Goal: Information Seeking & Learning: Learn about a topic

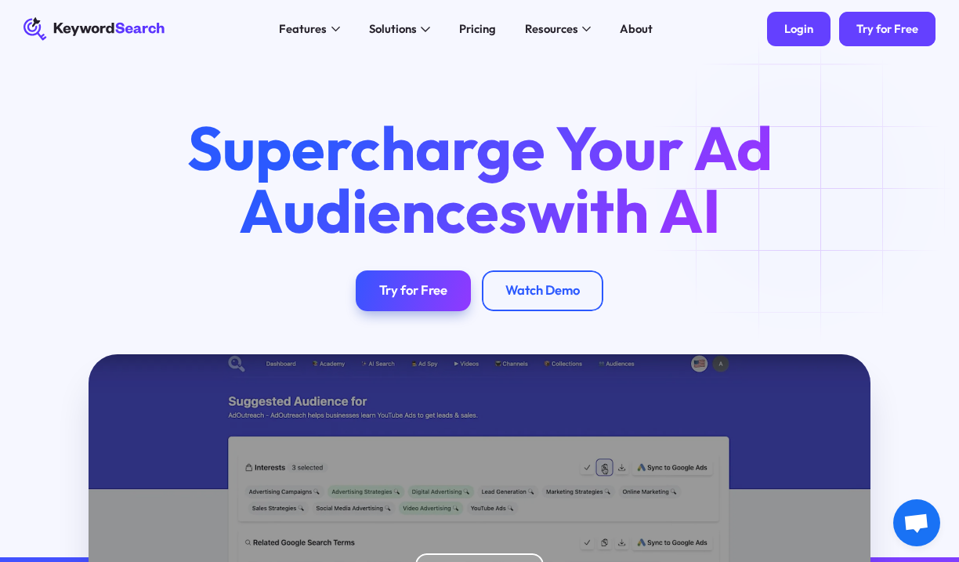
click at [811, 41] on link "Login" at bounding box center [798, 29] width 63 height 34
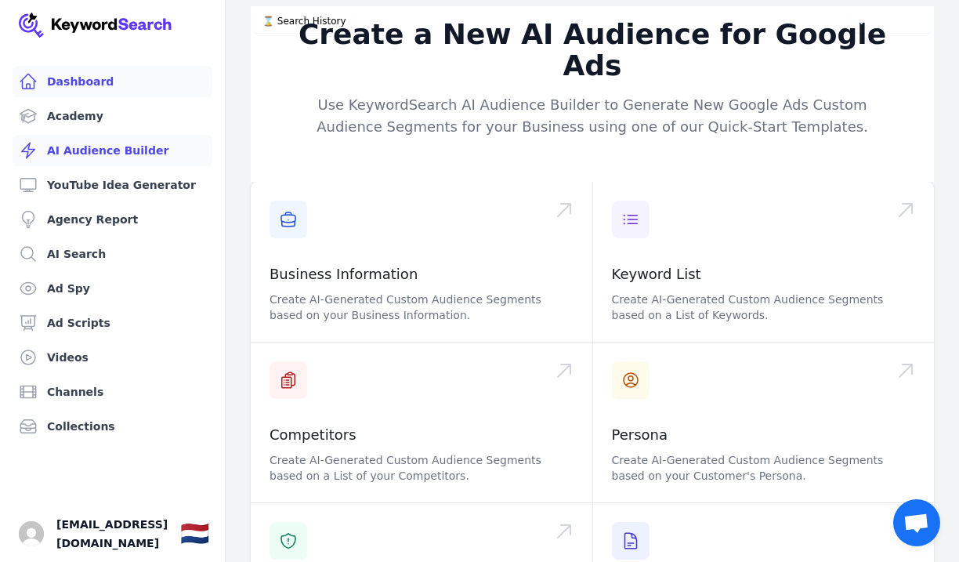
click at [147, 81] on link "Dashboard" at bounding box center [113, 81] width 200 height 31
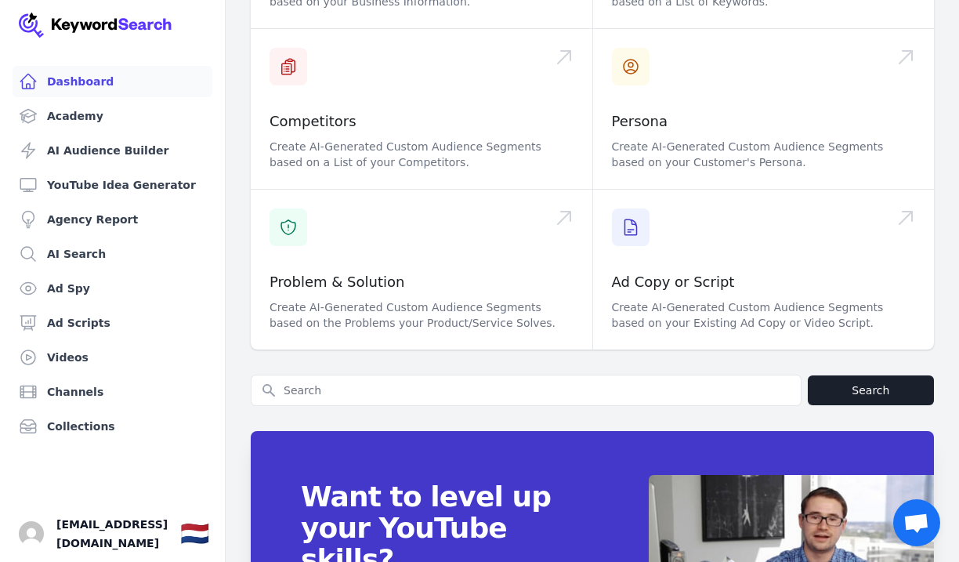
scroll to position [701, 0]
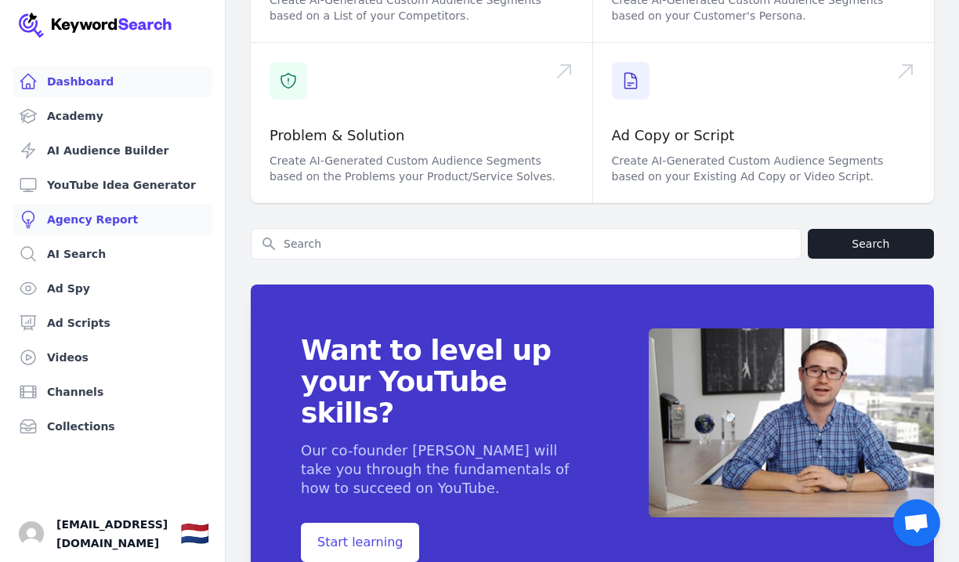
click at [112, 206] on link "Agency Report" at bounding box center [113, 219] width 200 height 31
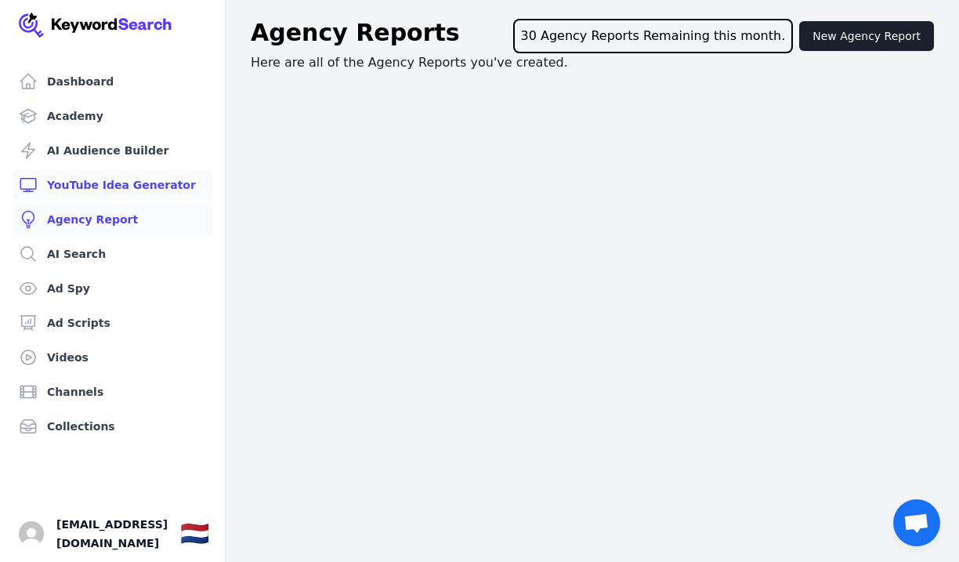
click at [142, 173] on link "YouTube Idea Generator" at bounding box center [113, 184] width 200 height 31
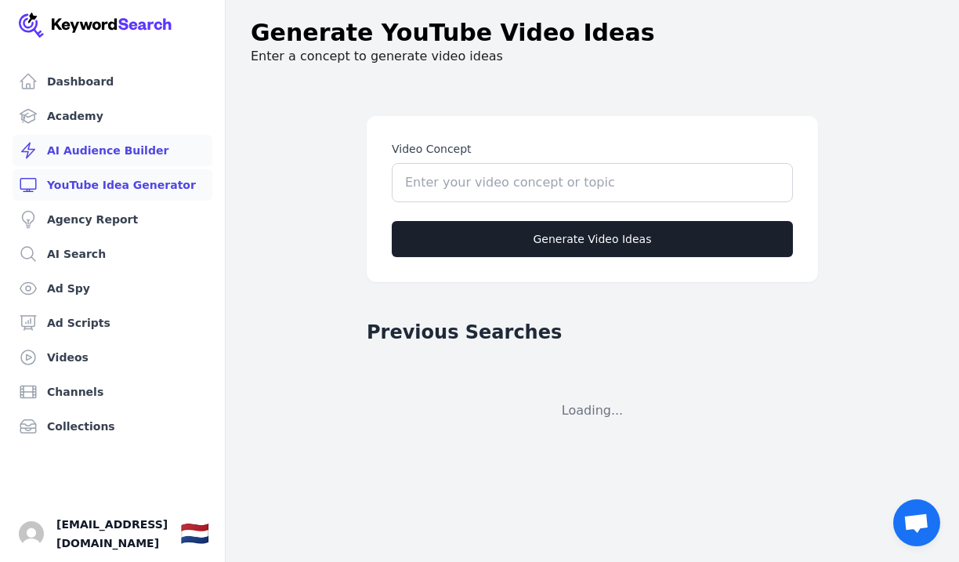
click at [117, 151] on link "AI Audience Builder" at bounding box center [113, 150] width 200 height 31
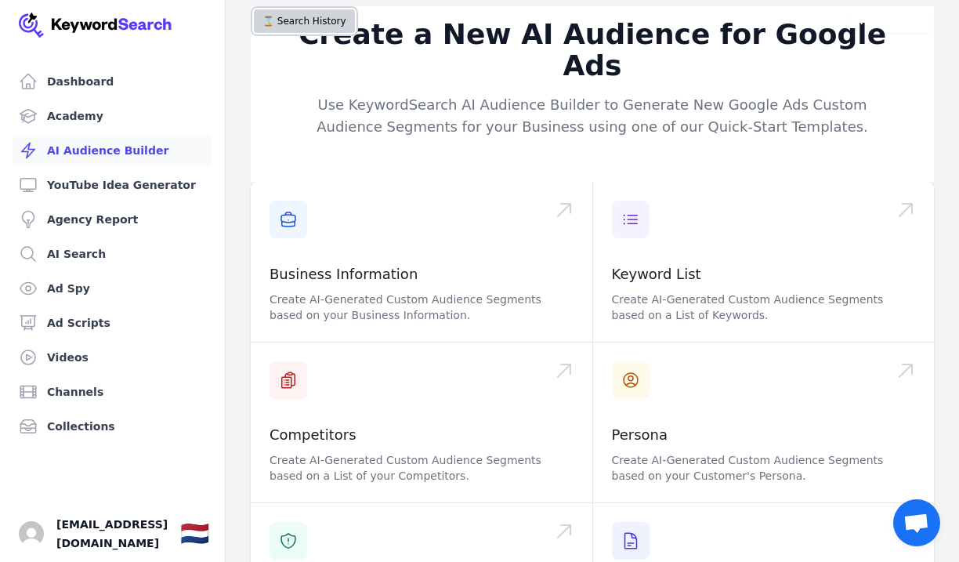
click at [304, 26] on button "⌛️ Search History" at bounding box center [304, 20] width 101 height 23
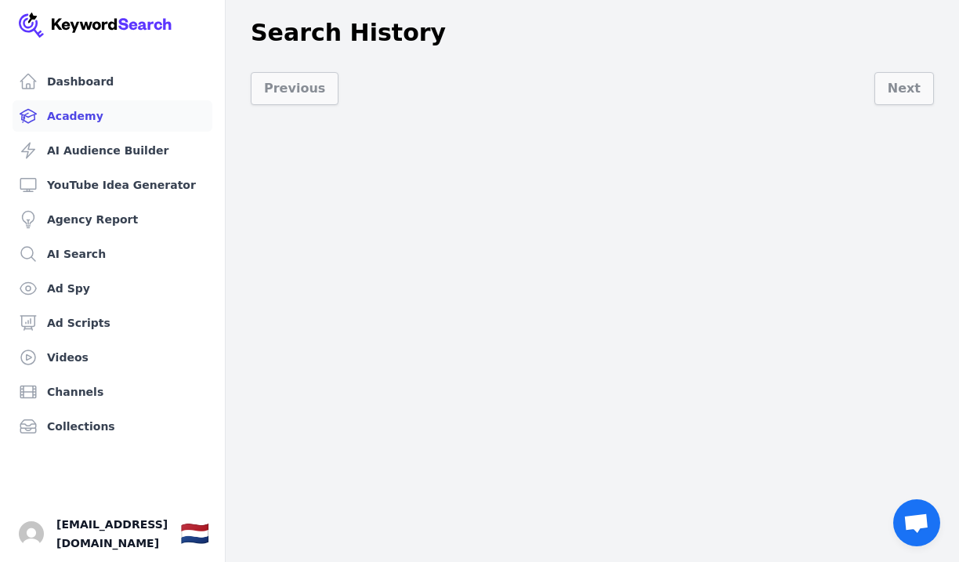
click at [139, 110] on link "Academy" at bounding box center [113, 115] width 200 height 31
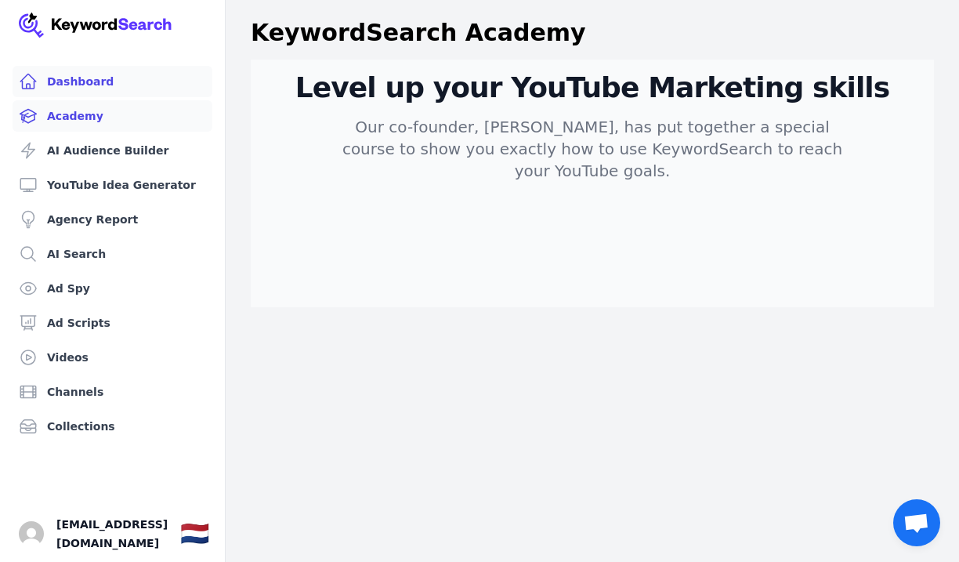
click at [170, 67] on link "Dashboard" at bounding box center [113, 81] width 200 height 31
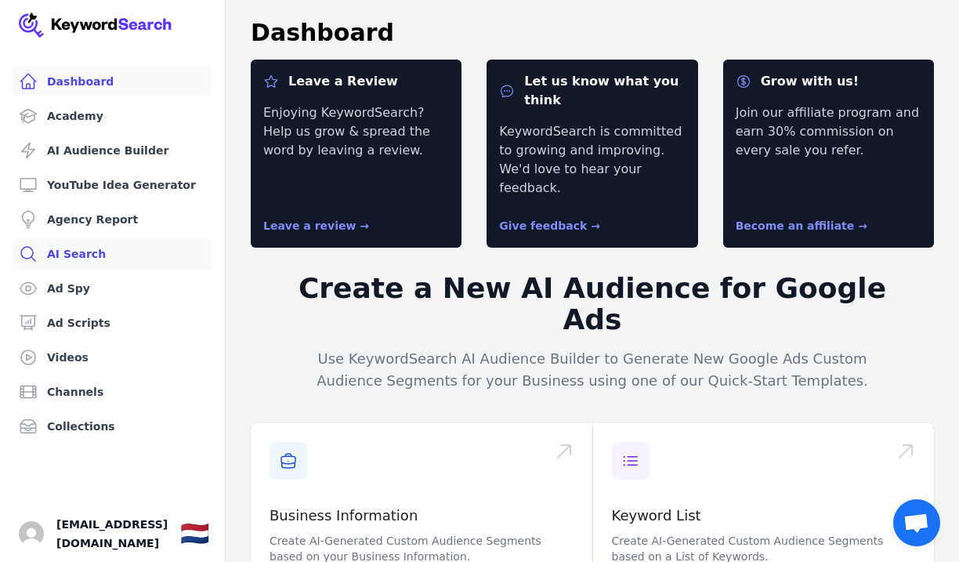
click at [119, 257] on link "AI Search" at bounding box center [113, 253] width 200 height 31
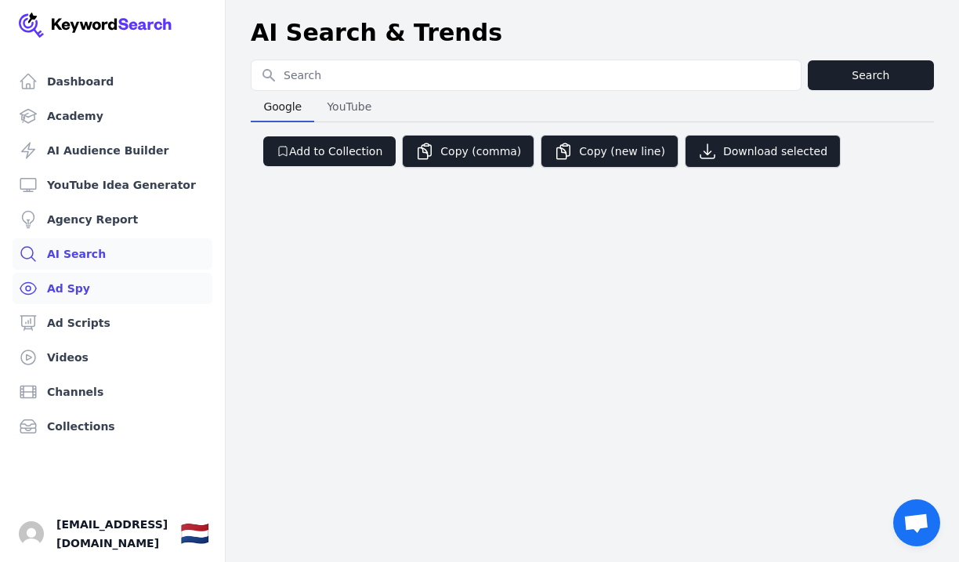
click at [117, 279] on link "Ad Spy" at bounding box center [113, 288] width 200 height 31
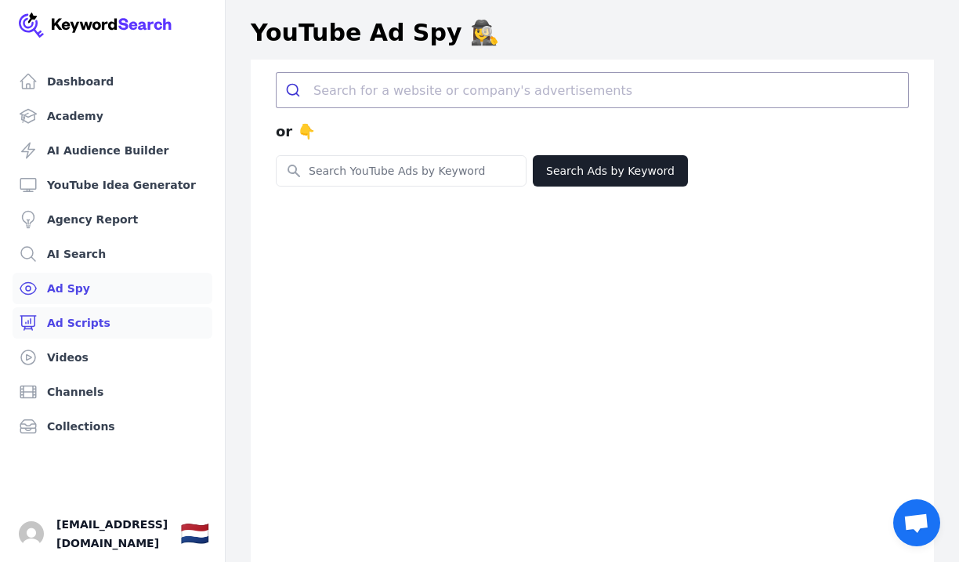
click at [111, 313] on link "Ad Scripts" at bounding box center [113, 322] width 200 height 31
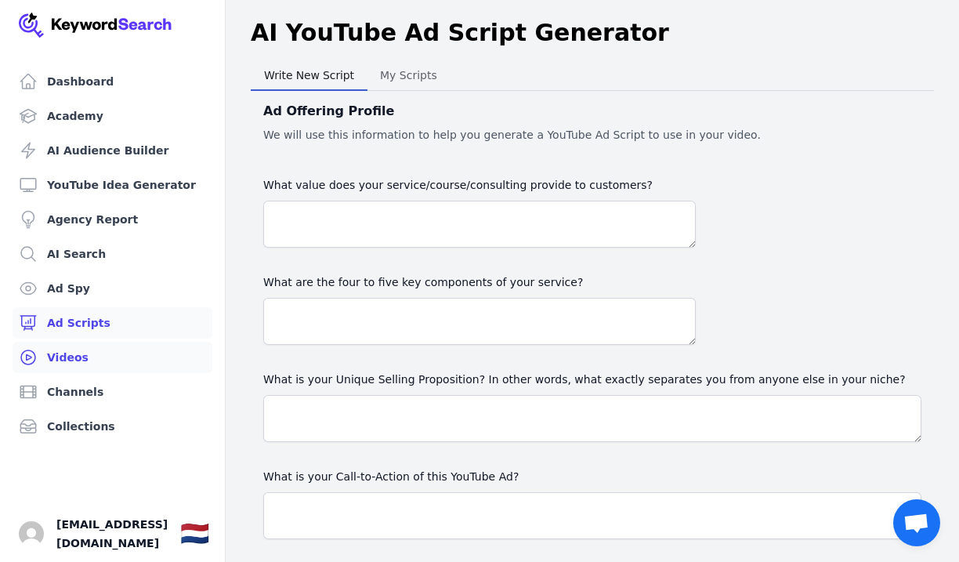
click at [95, 351] on link "Videos" at bounding box center [113, 357] width 200 height 31
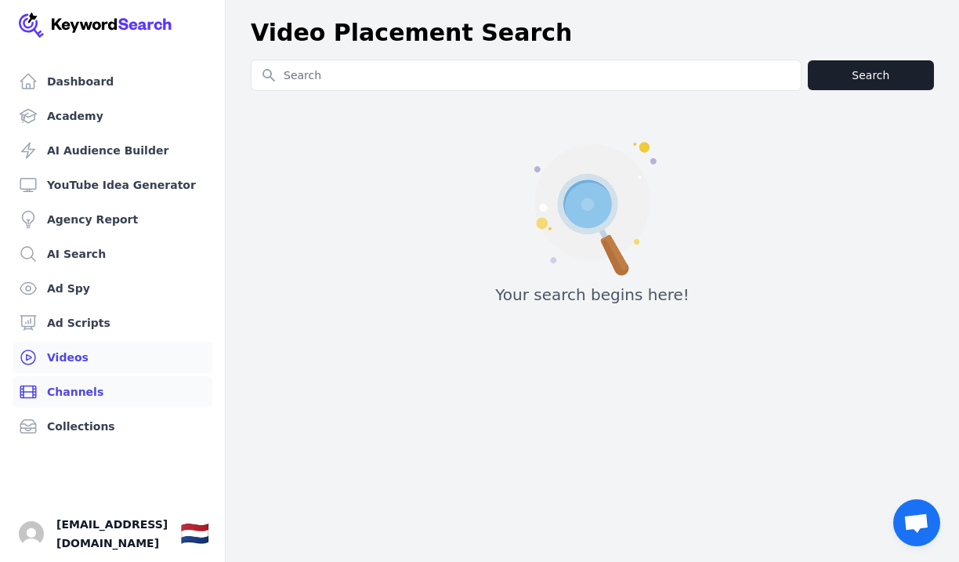
click at [89, 393] on link "Channels" at bounding box center [113, 391] width 200 height 31
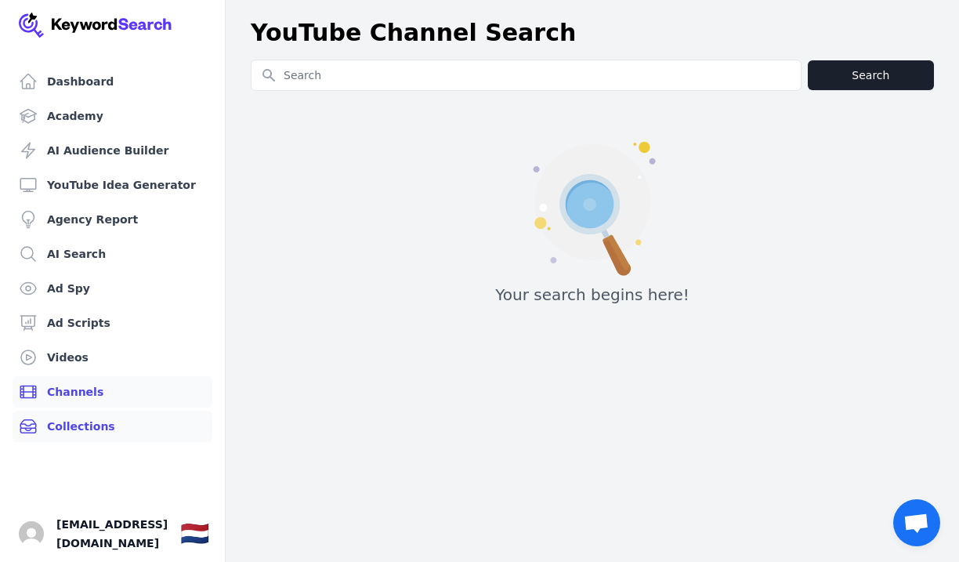
click at [89, 428] on link "Collections" at bounding box center [113, 425] width 200 height 31
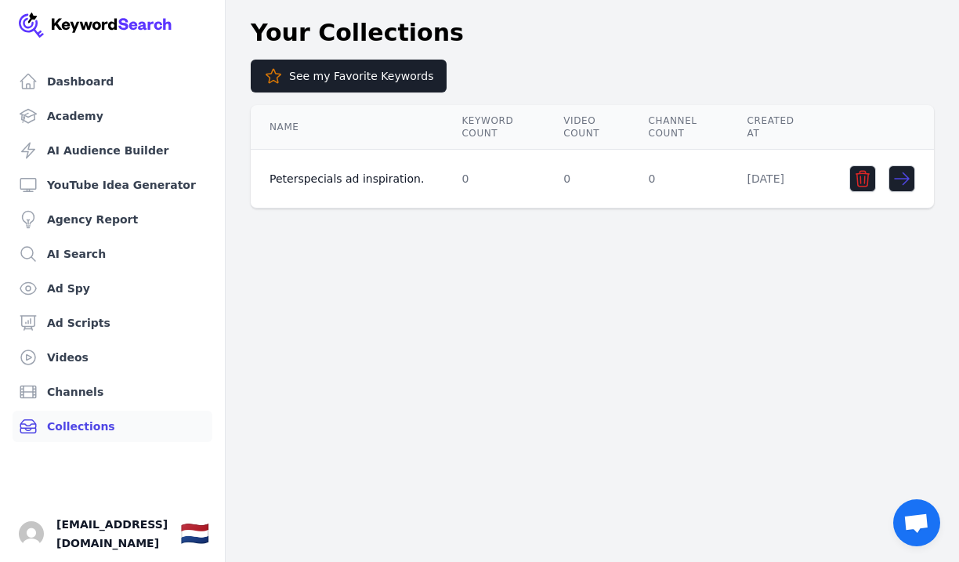
click at [350, 176] on td "Peterspecials ad inspiration." at bounding box center [347, 179] width 192 height 59
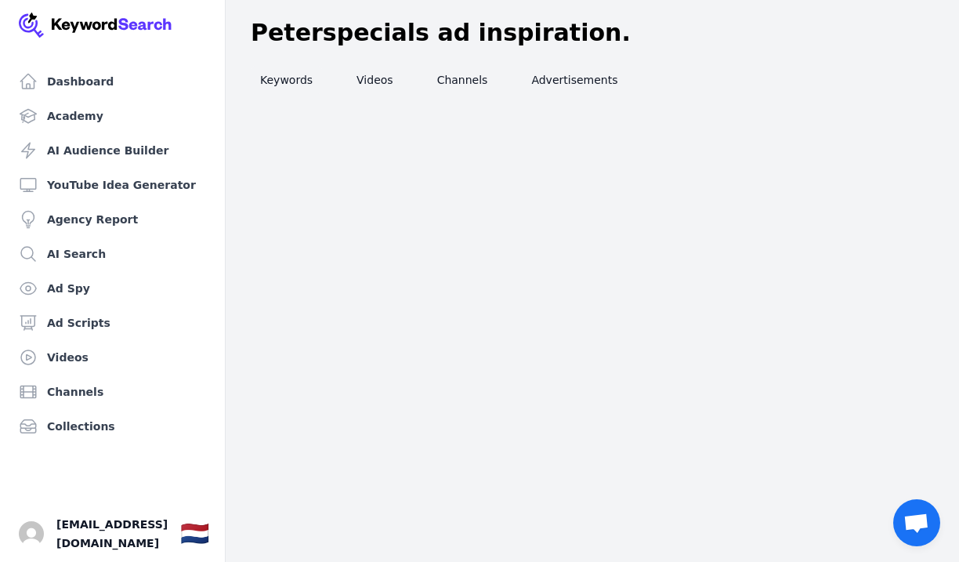
click at [298, 73] on link "Keywords" at bounding box center [286, 80] width 71 height 28
click at [368, 80] on link "Videos" at bounding box center [375, 80] width 56 height 28
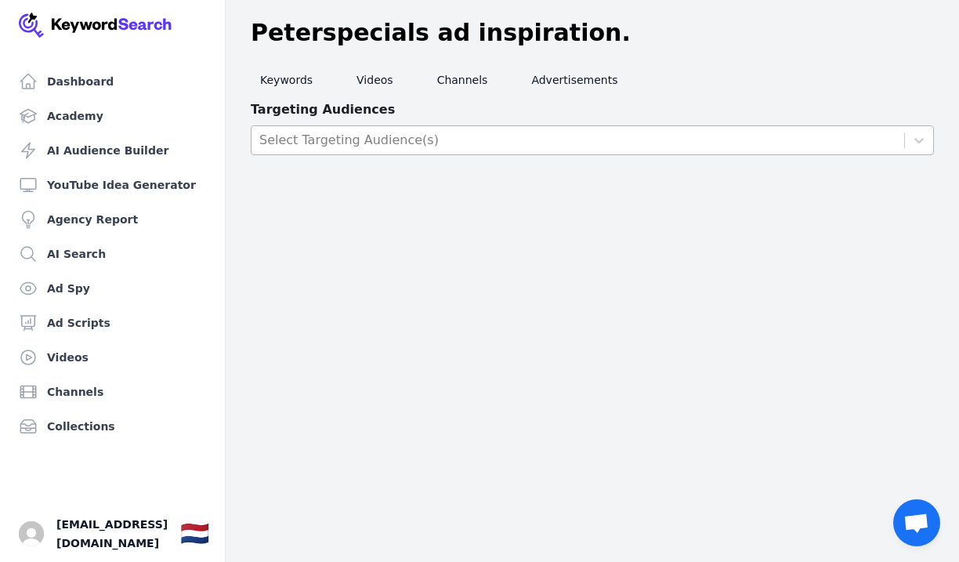
click at [412, 146] on div "Select Targeting Audience(s)" at bounding box center [348, 140] width 179 height 19
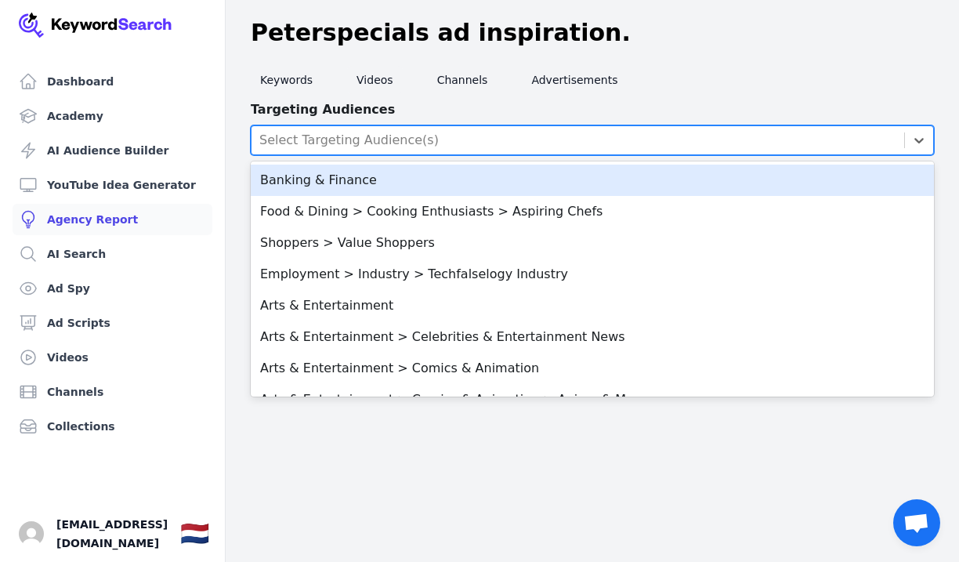
click at [139, 205] on link "Agency Report" at bounding box center [113, 219] width 200 height 31
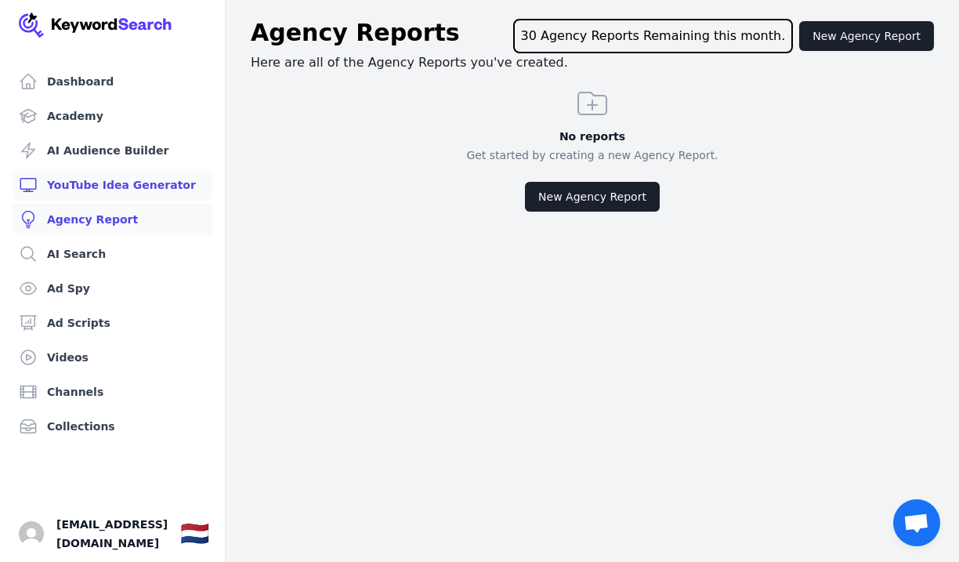
click at [175, 189] on link "YouTube Idea Generator" at bounding box center [113, 184] width 200 height 31
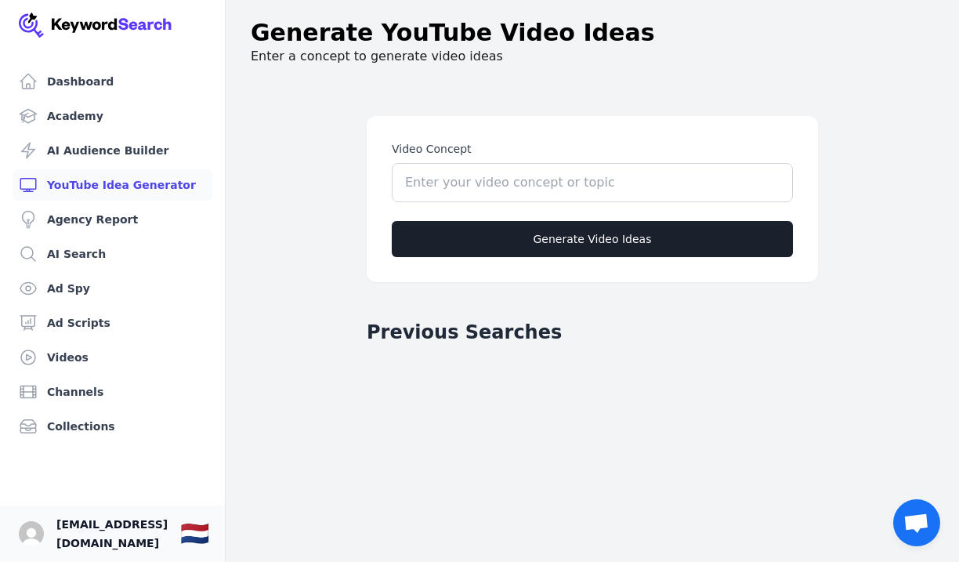
click at [93, 544] on span "[EMAIL_ADDRESS][DOMAIN_NAME]" at bounding box center [111, 534] width 111 height 38
click at [85, 421] on link "Collections" at bounding box center [113, 425] width 200 height 31
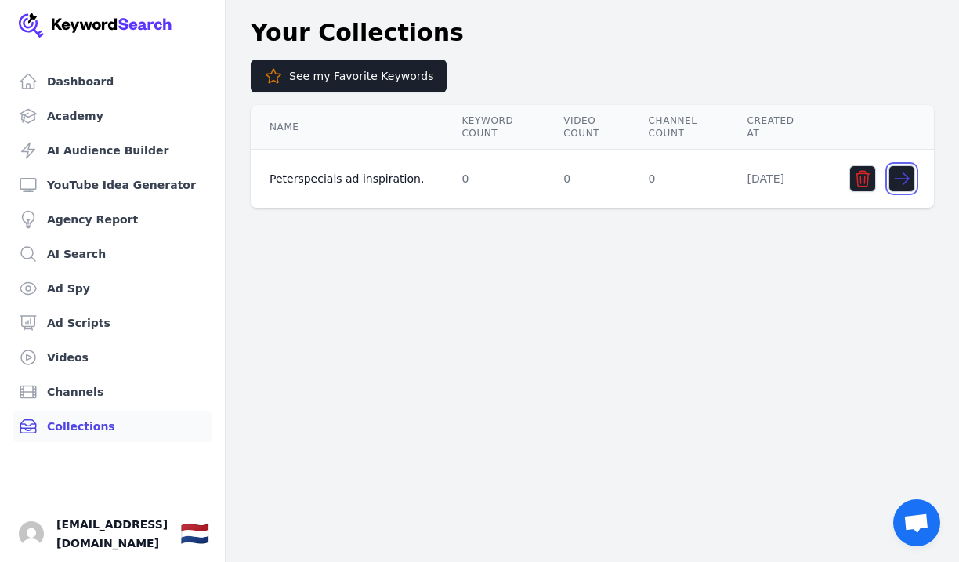
click at [908, 179] on icon "button" at bounding box center [902, 179] width 14 height 12
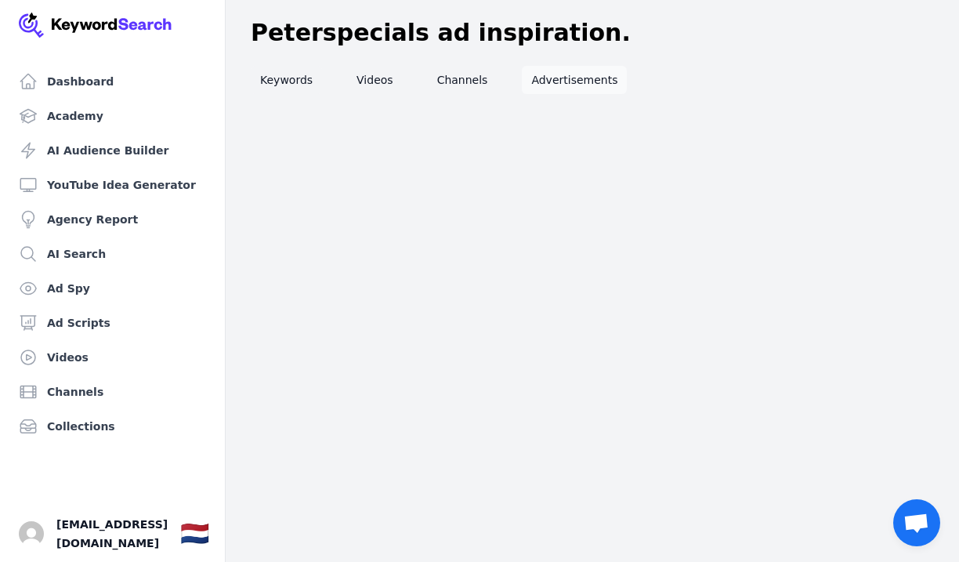
click at [575, 83] on link "Advertisements" at bounding box center [574, 80] width 105 height 28
click at [468, 80] on link "Channels" at bounding box center [463, 80] width 70 height 28
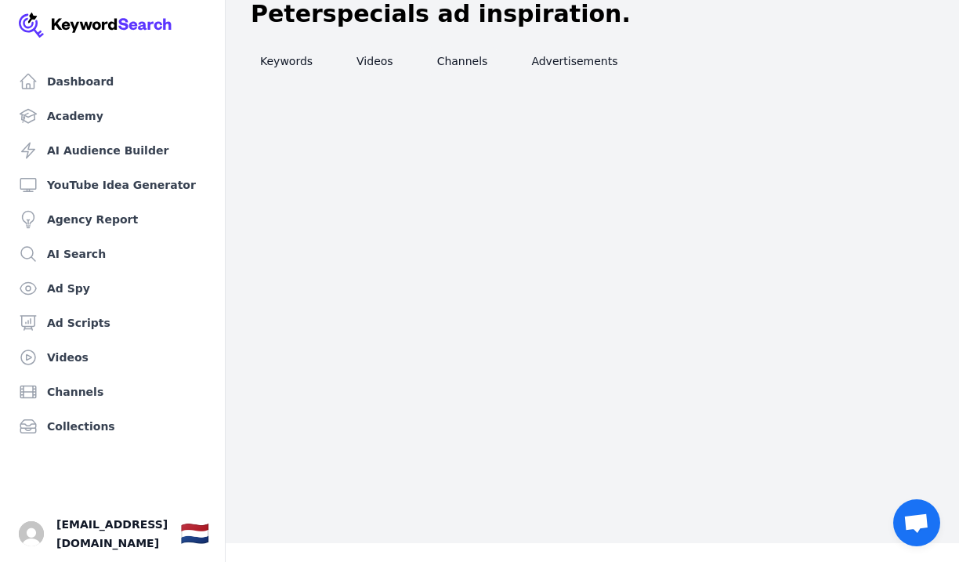
click at [386, 75] on nav "Keywords Videos Channels Advertisements" at bounding box center [592, 61] width 683 height 41
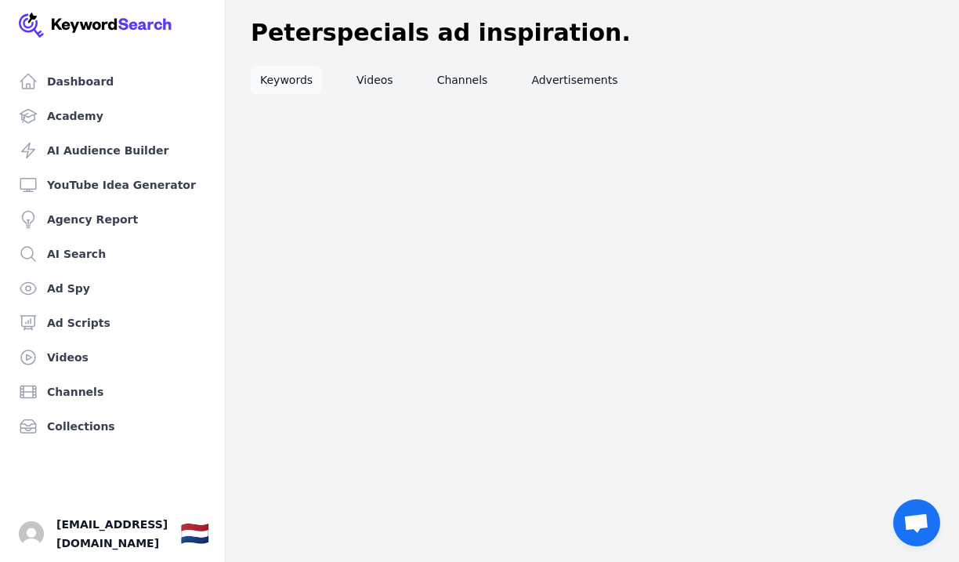
click at [307, 66] on link "Keywords" at bounding box center [286, 80] width 71 height 28
click at [99, 81] on link "Dashboard" at bounding box center [113, 81] width 200 height 31
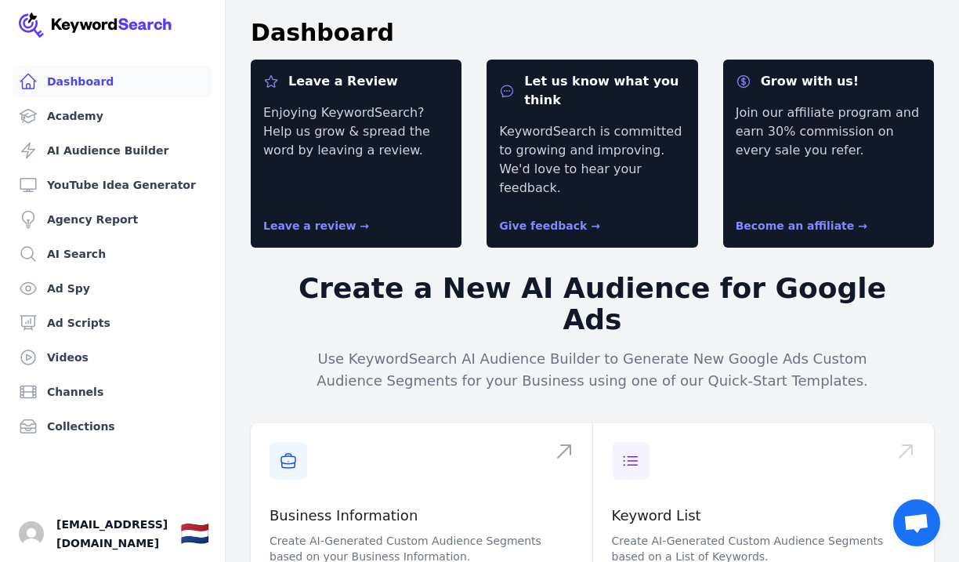
scroll to position [96, 0]
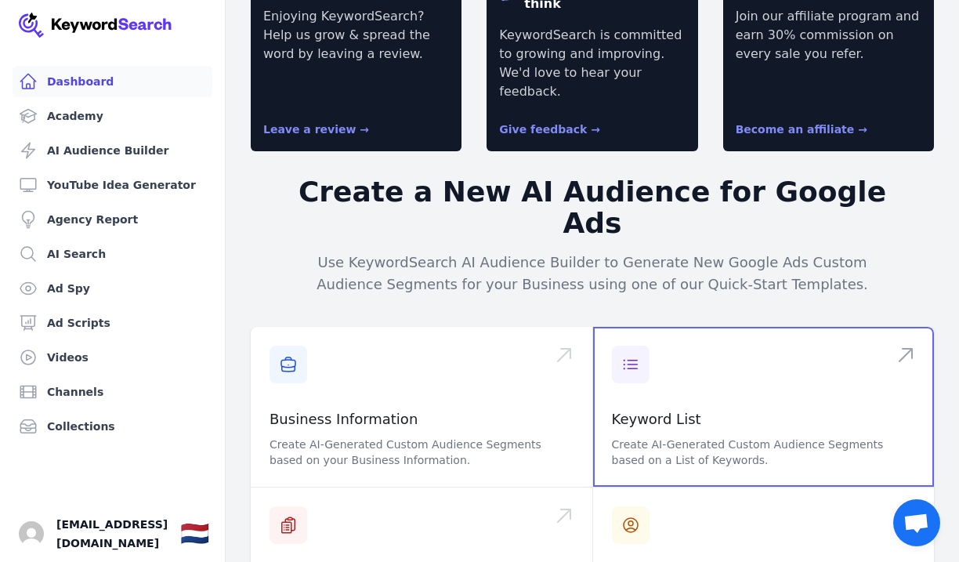
click at [786, 328] on span at bounding box center [764, 407] width 342 height 160
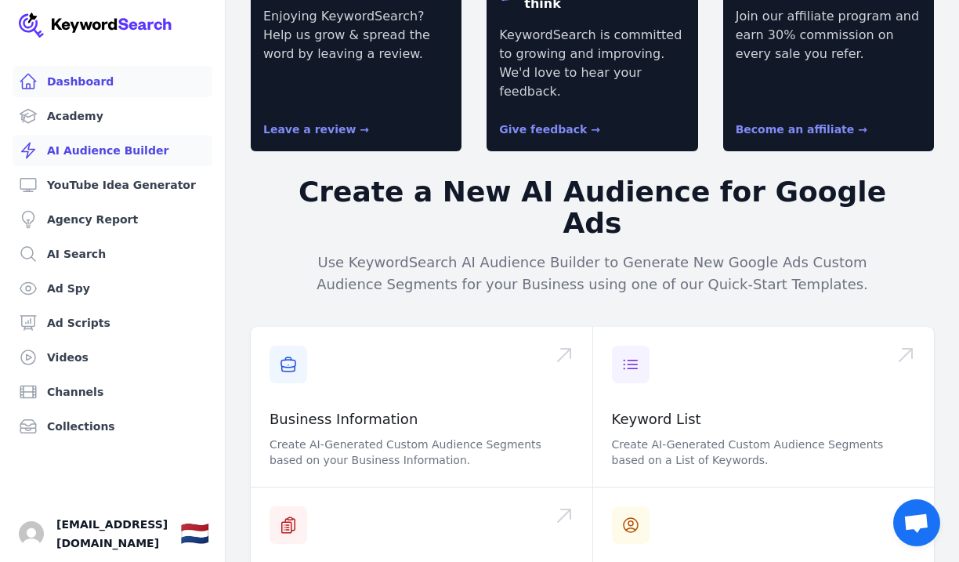
click at [128, 164] on link "AI Audience Builder" at bounding box center [113, 150] width 200 height 31
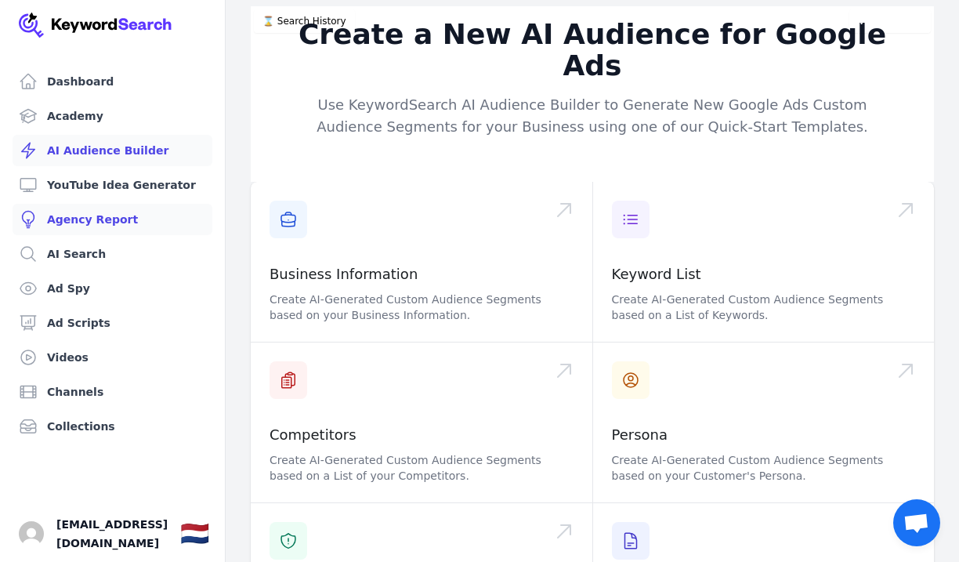
click at [146, 221] on link "Agency Report" at bounding box center [113, 219] width 200 height 31
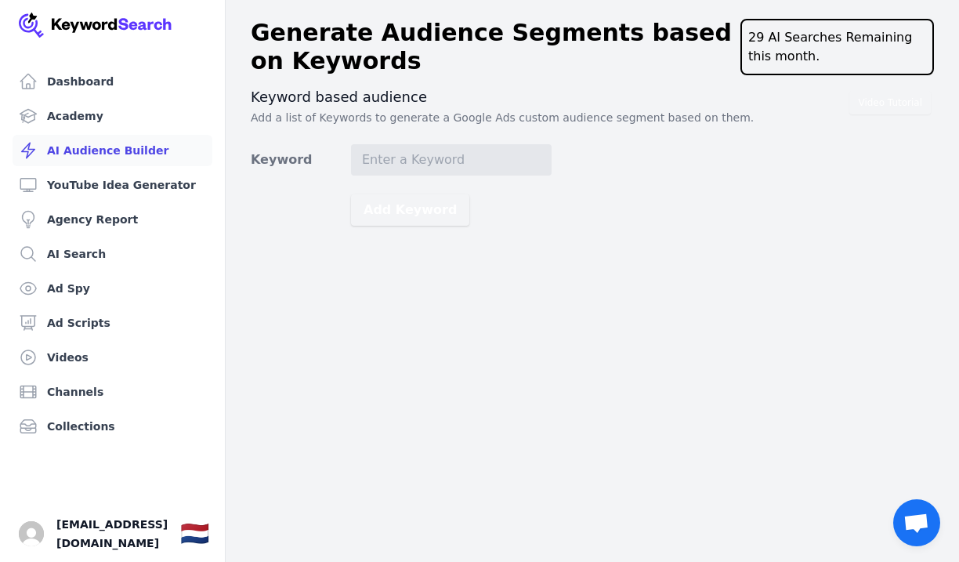
click at [150, 154] on link "AI Audience Builder" at bounding box center [113, 150] width 200 height 31
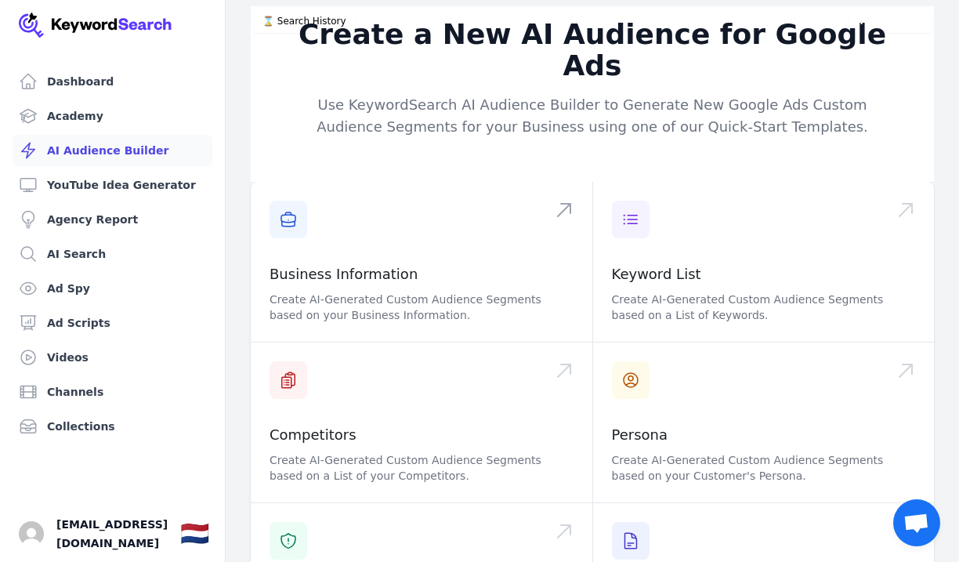
scroll to position [248, 0]
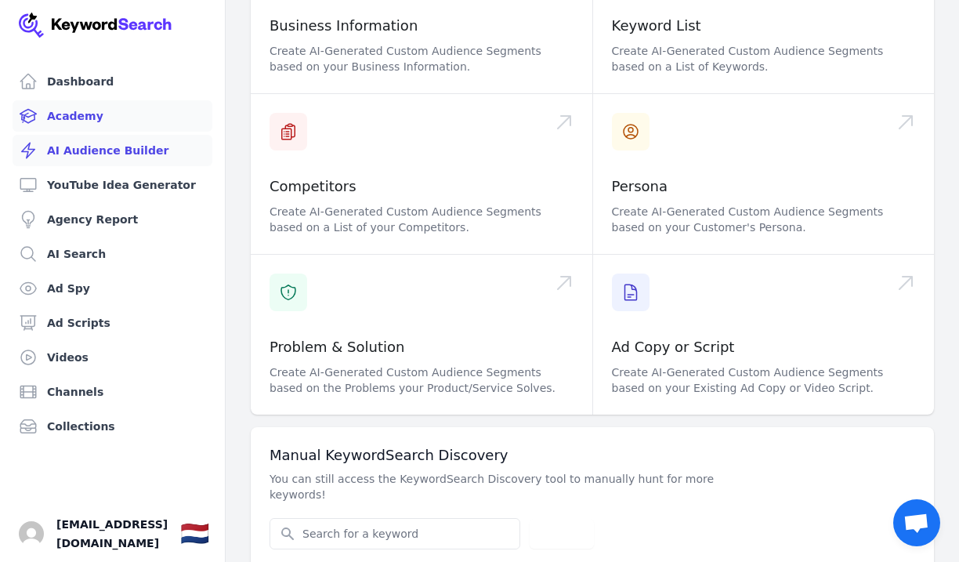
click at [139, 117] on link "Academy" at bounding box center [113, 115] width 200 height 31
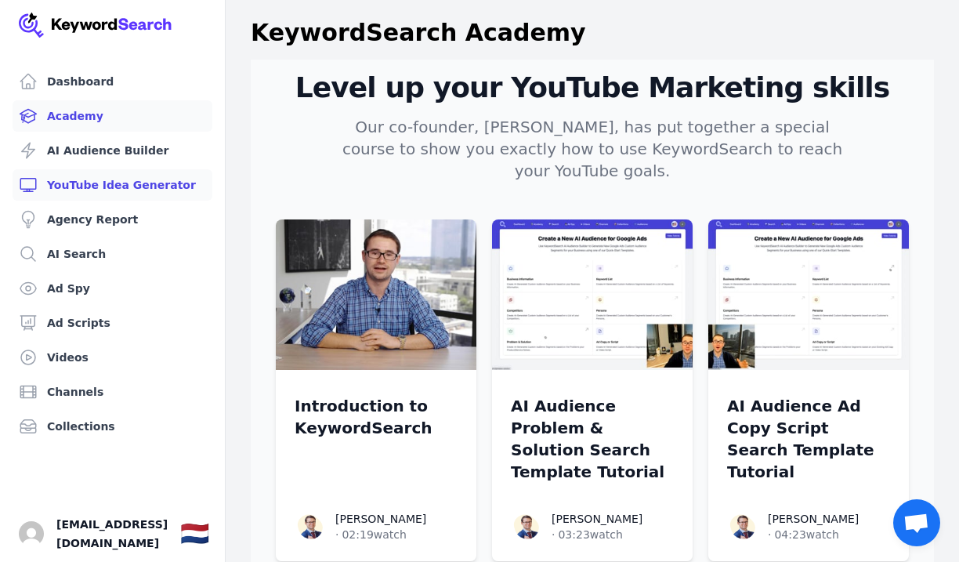
click at [133, 190] on link "YouTube Idea Generator" at bounding box center [113, 184] width 200 height 31
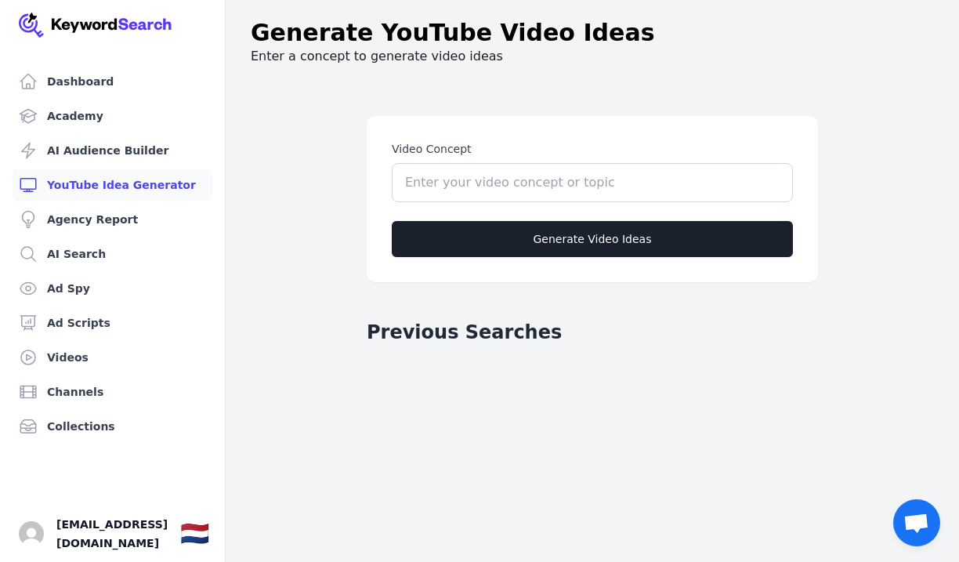
scroll to position [103, 0]
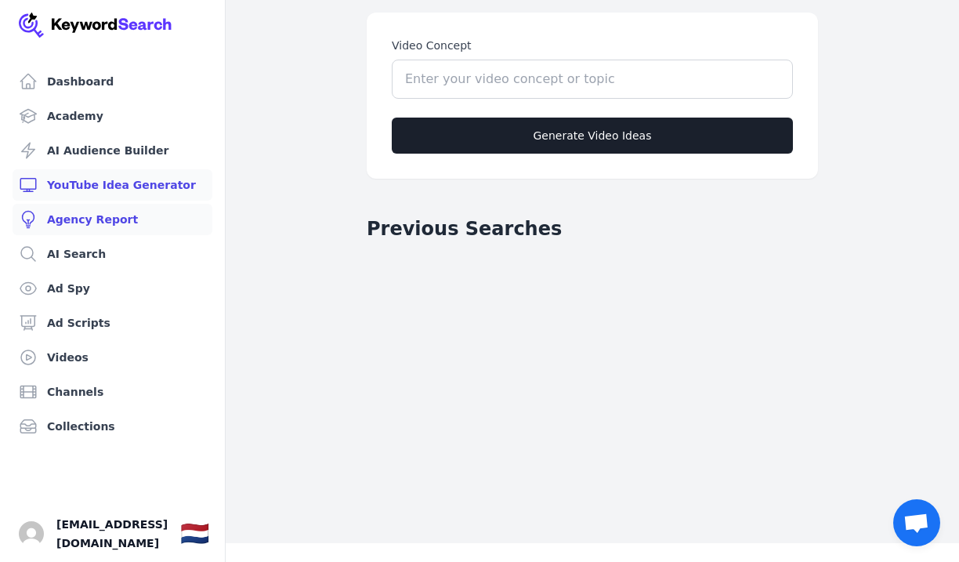
click at [168, 218] on link "Agency Report" at bounding box center [113, 219] width 200 height 31
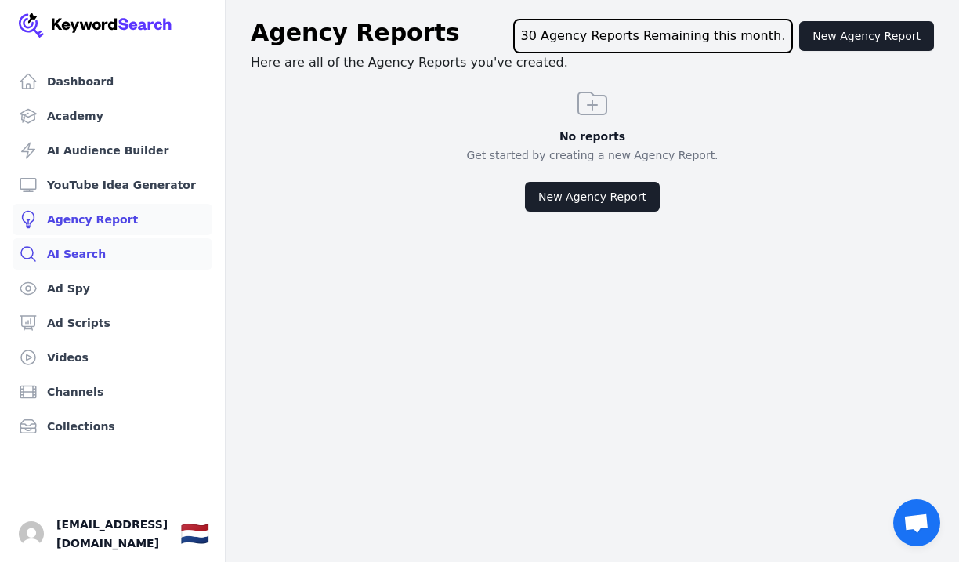
click at [143, 250] on link "AI Search" at bounding box center [113, 253] width 200 height 31
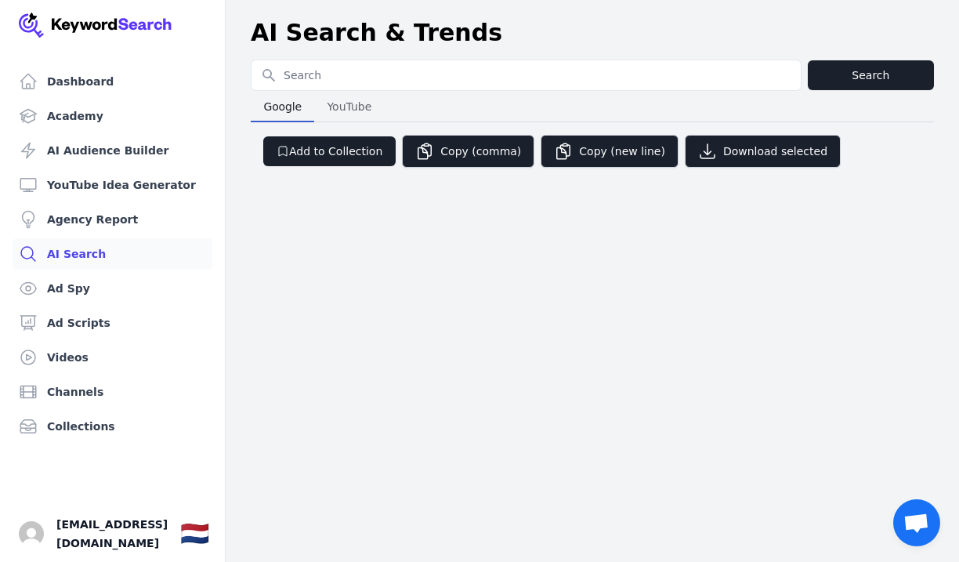
click at [317, 262] on div "Dashboard Academy AI Audience Builder YouTube Idea Generator Agency Report AI S…" at bounding box center [479, 281] width 959 height 562
click at [345, 107] on span "YouTube" at bounding box center [348, 107] width 57 height 22
click at [297, 108] on span "Google" at bounding box center [282, 107] width 51 height 22
click at [112, 286] on link "Ad Spy" at bounding box center [113, 288] width 200 height 31
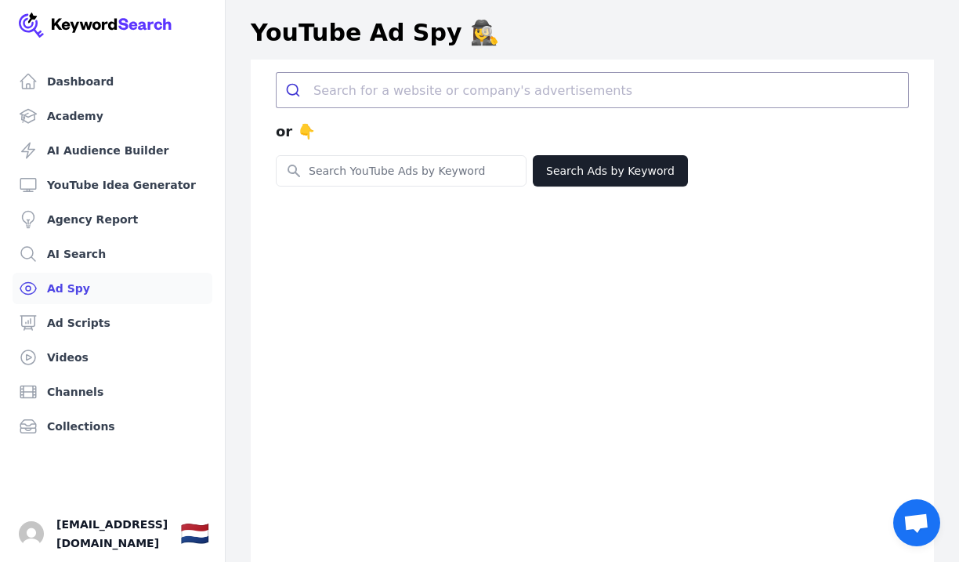
scroll to position [85, 0]
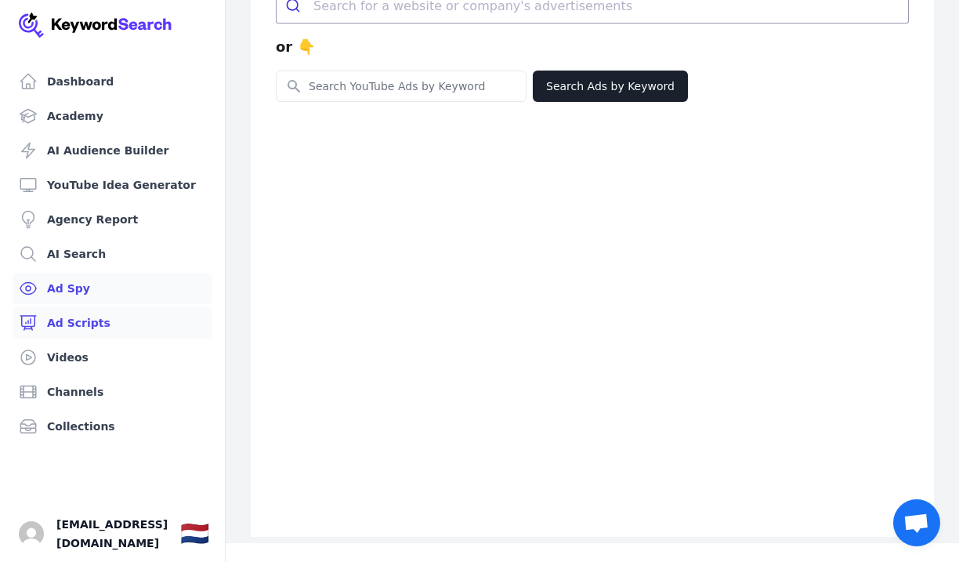
click at [155, 309] on link "Ad Scripts" at bounding box center [113, 322] width 200 height 31
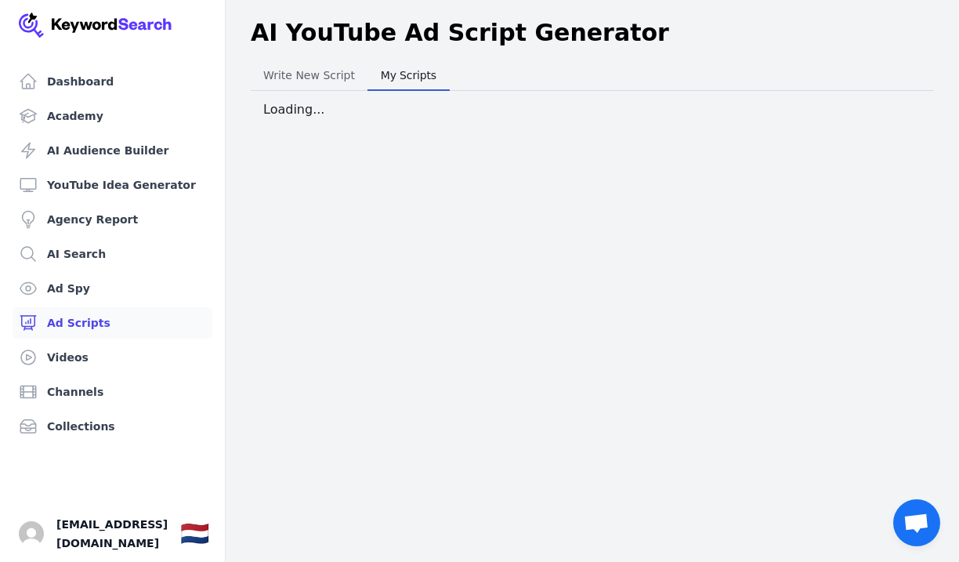
click at [399, 89] on button "My Scripts My Scripts" at bounding box center [408, 75] width 82 height 31
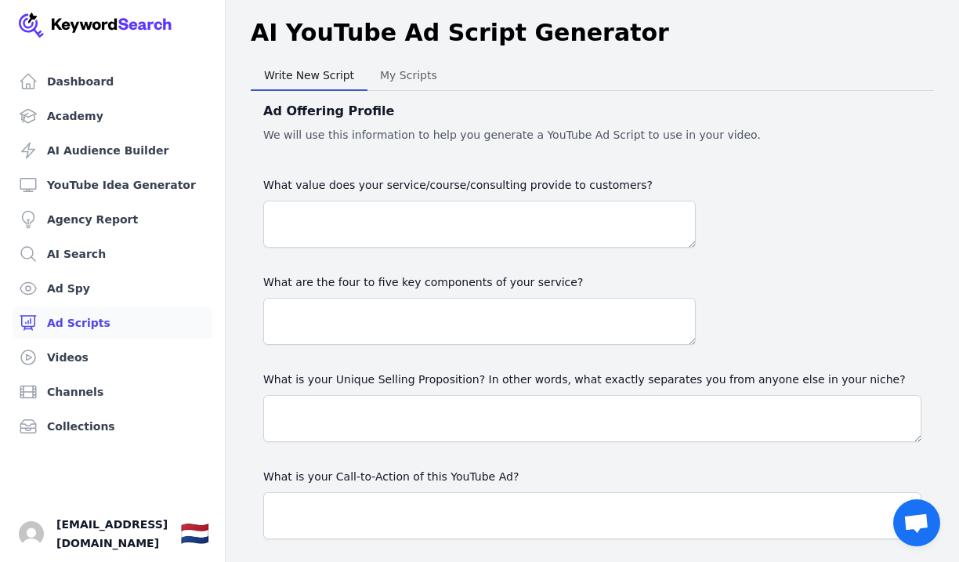
click at [309, 71] on span "Write New Script" at bounding box center [309, 75] width 103 height 22
click at [125, 352] on link "Videos" at bounding box center [113, 357] width 200 height 31
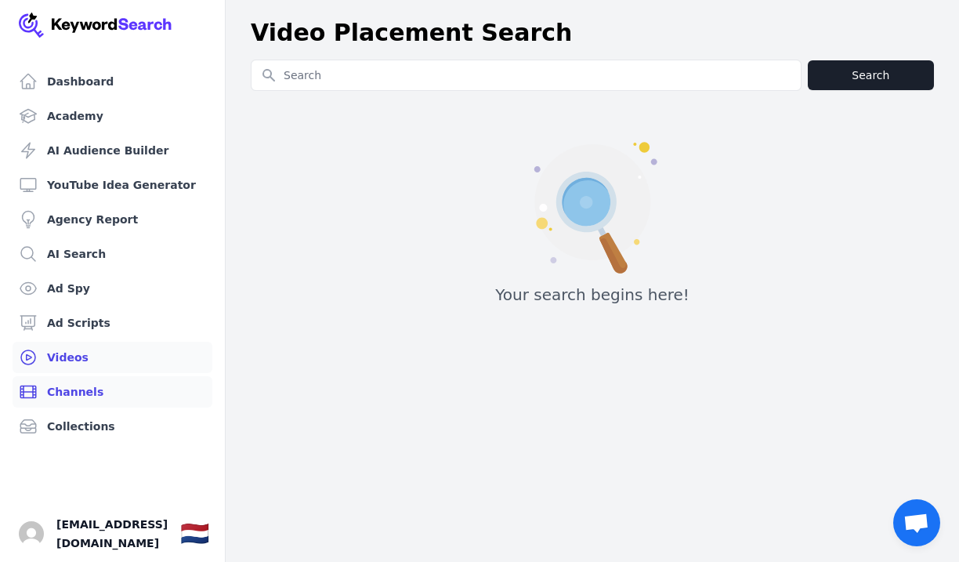
click at [112, 378] on link "Channels" at bounding box center [113, 391] width 200 height 31
click at [148, 437] on link "Collections" at bounding box center [113, 425] width 200 height 31
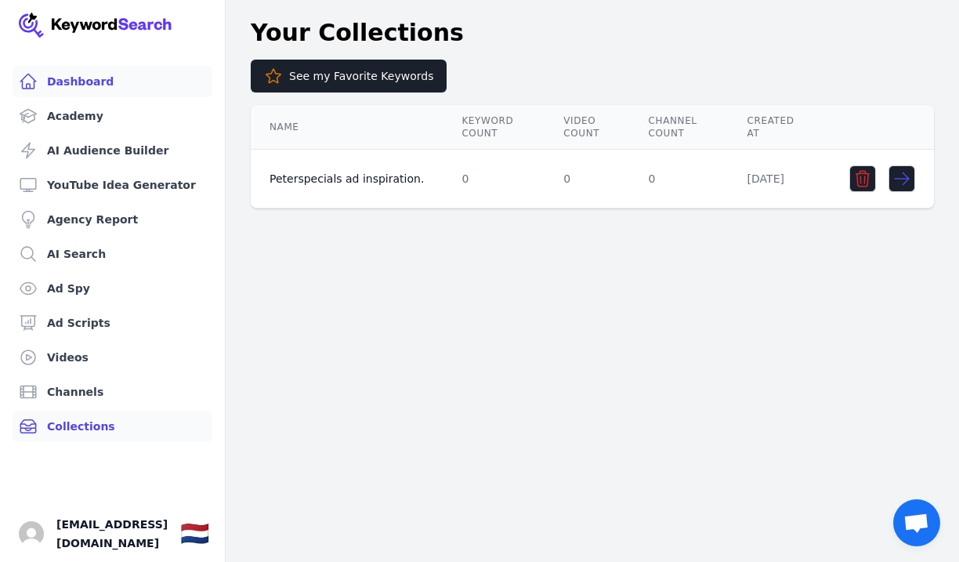
click at [130, 85] on link "Dashboard" at bounding box center [113, 81] width 200 height 31
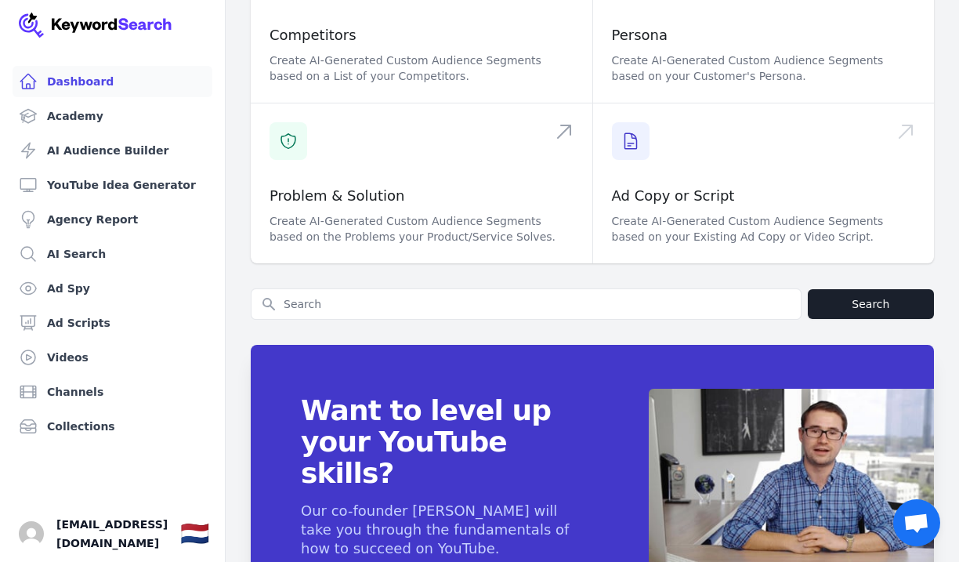
scroll to position [701, 0]
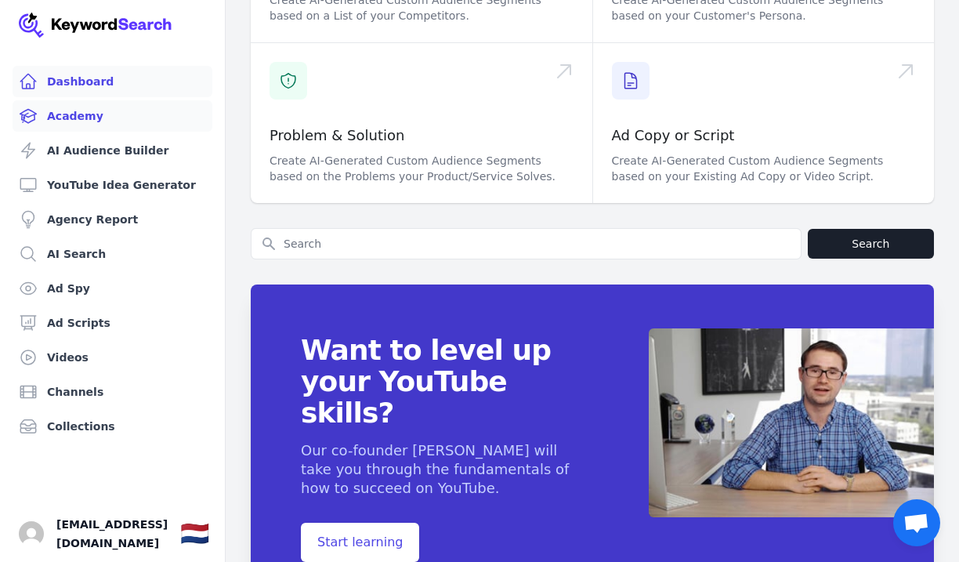
click at [91, 116] on link "Academy" at bounding box center [113, 115] width 200 height 31
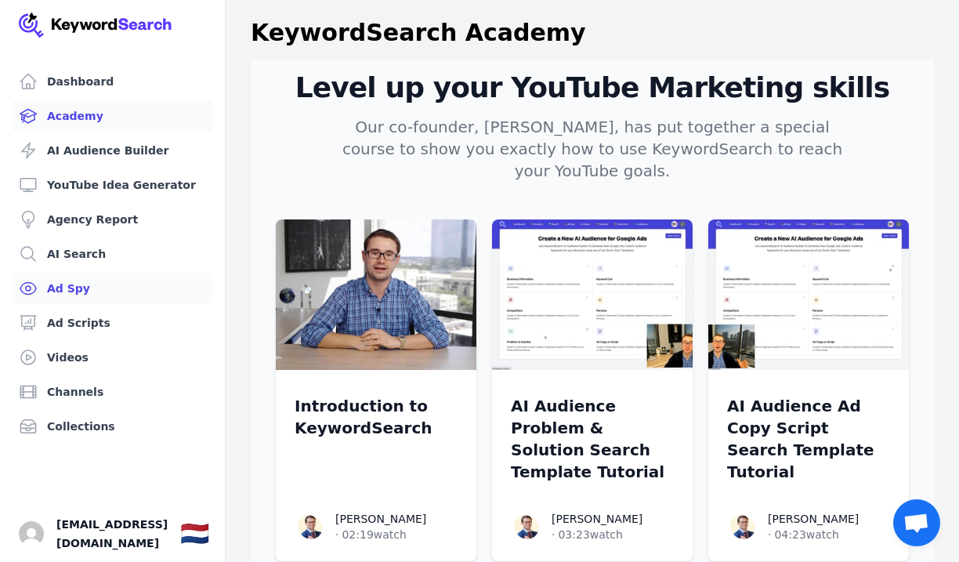
click at [111, 289] on link "Ad Spy" at bounding box center [113, 288] width 200 height 31
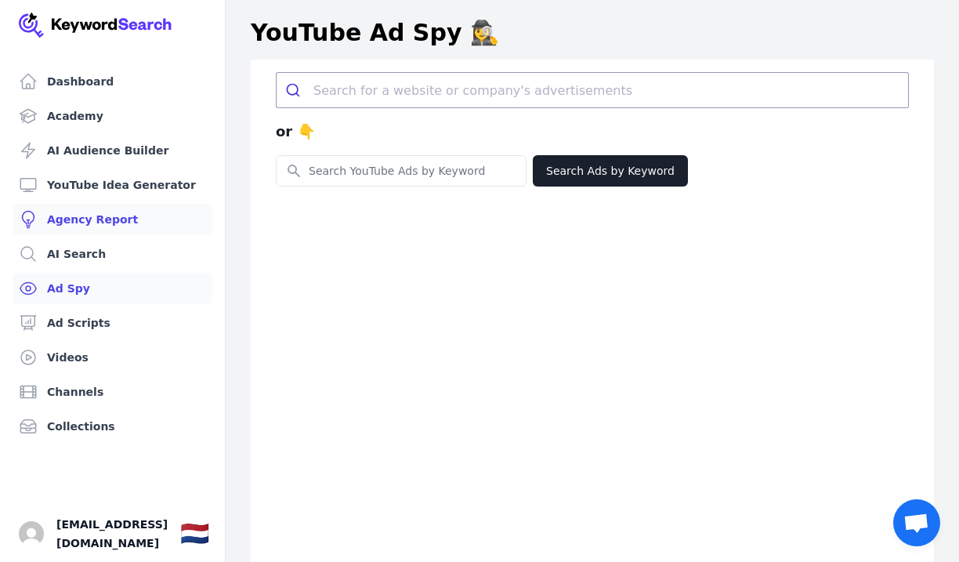
click at [145, 233] on link "Agency Report" at bounding box center [113, 219] width 200 height 31
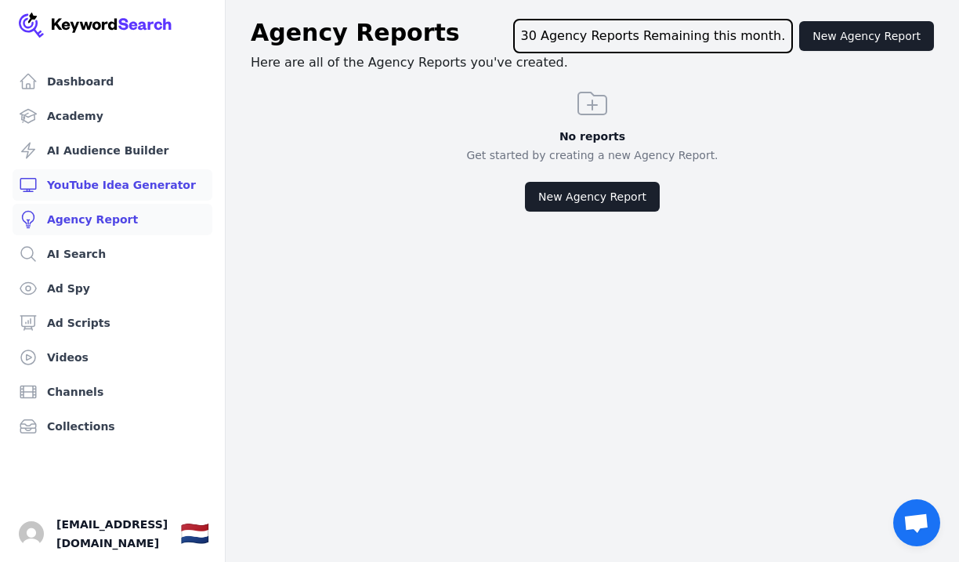
click at [109, 179] on link "YouTube Idea Generator" at bounding box center [113, 184] width 200 height 31
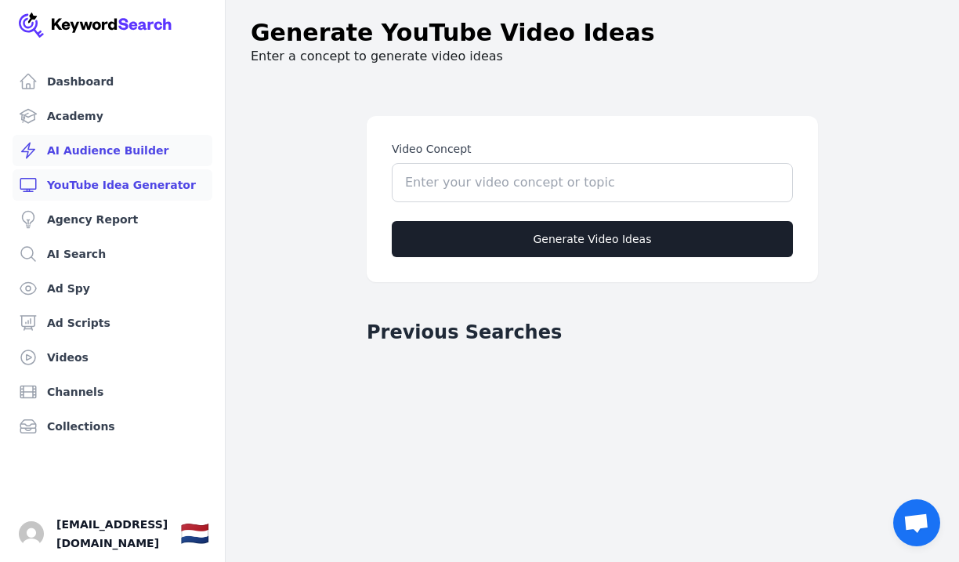
click at [132, 157] on link "AI Audience Builder" at bounding box center [113, 150] width 200 height 31
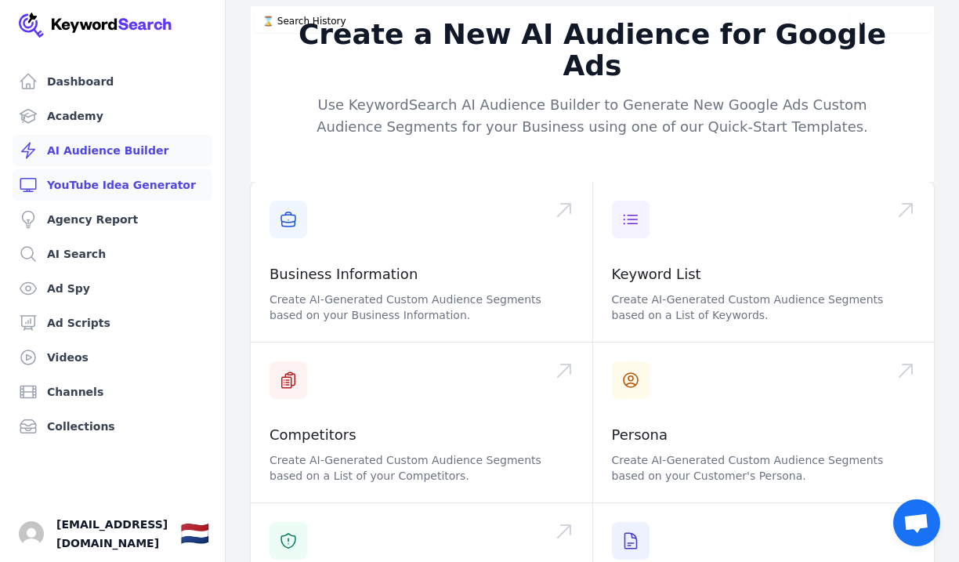
click at [108, 193] on link "YouTube Idea Generator" at bounding box center [113, 184] width 200 height 31
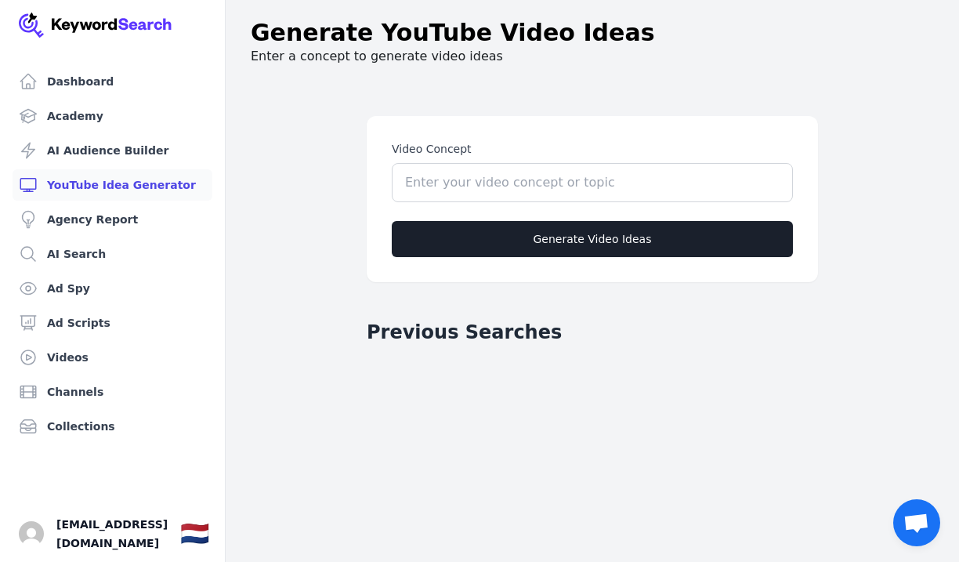
scroll to position [103, 0]
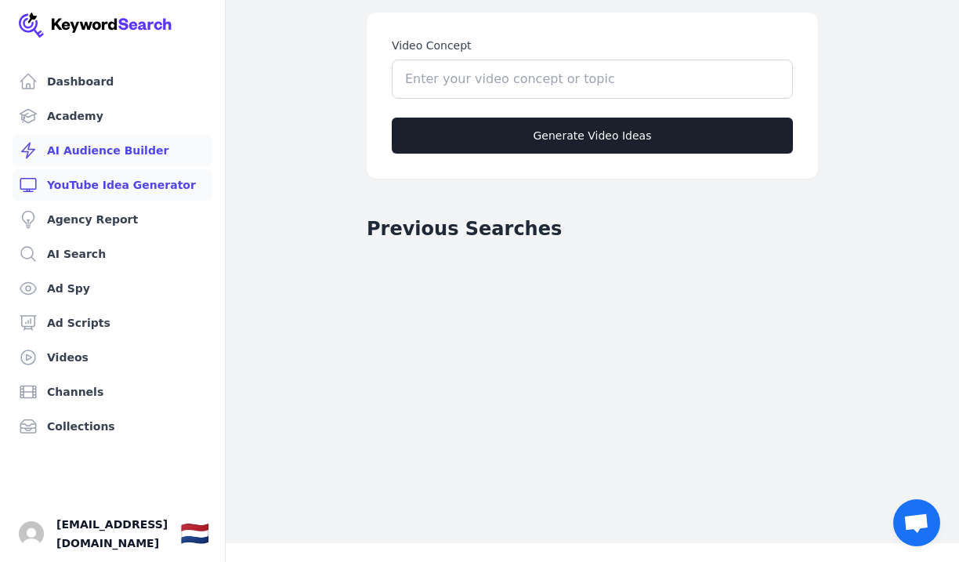
click at [121, 151] on link "AI Audience Builder" at bounding box center [113, 150] width 200 height 31
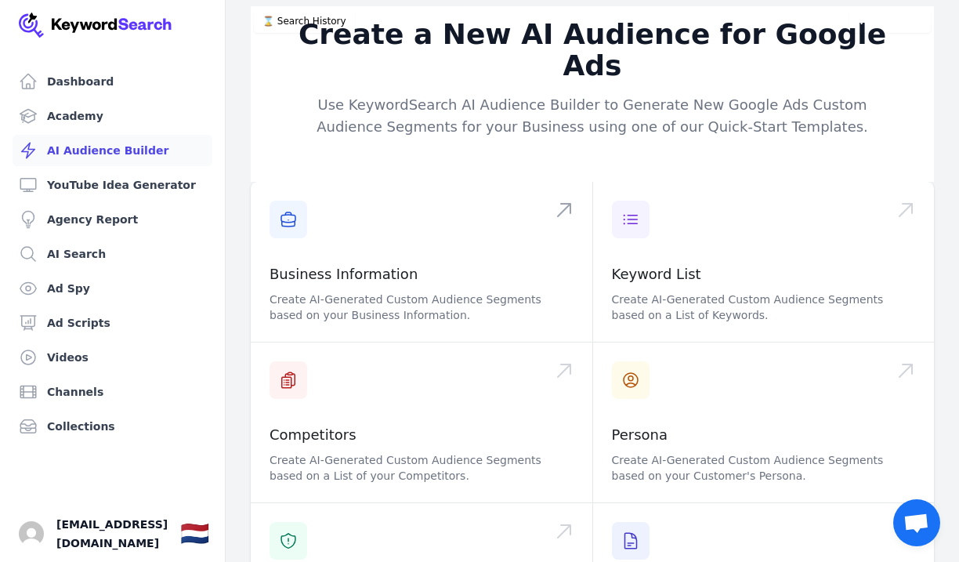
scroll to position [248, 0]
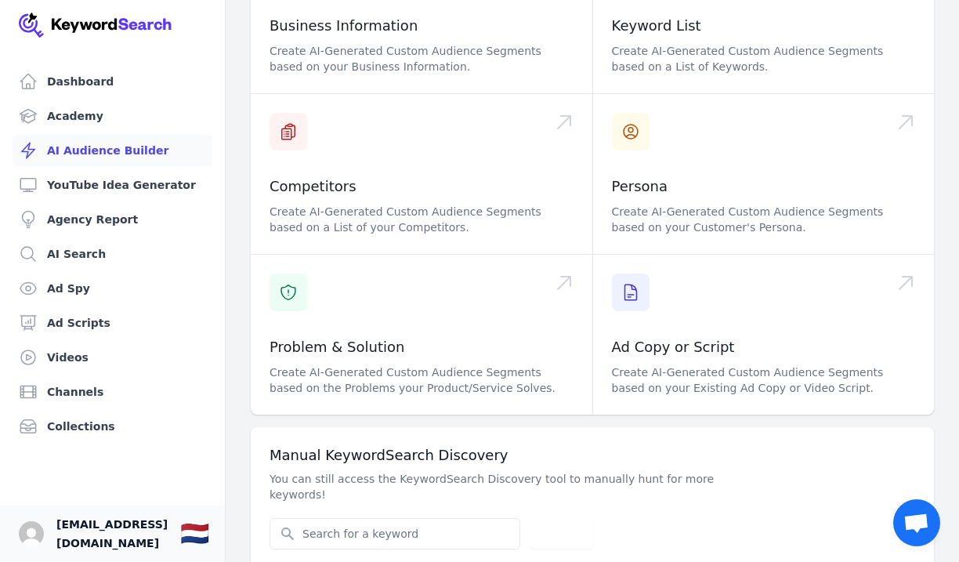
click at [100, 538] on span "[EMAIL_ADDRESS][DOMAIN_NAME]" at bounding box center [111, 534] width 111 height 38
click at [23, 539] on img "Open user button" at bounding box center [31, 533] width 25 height 25
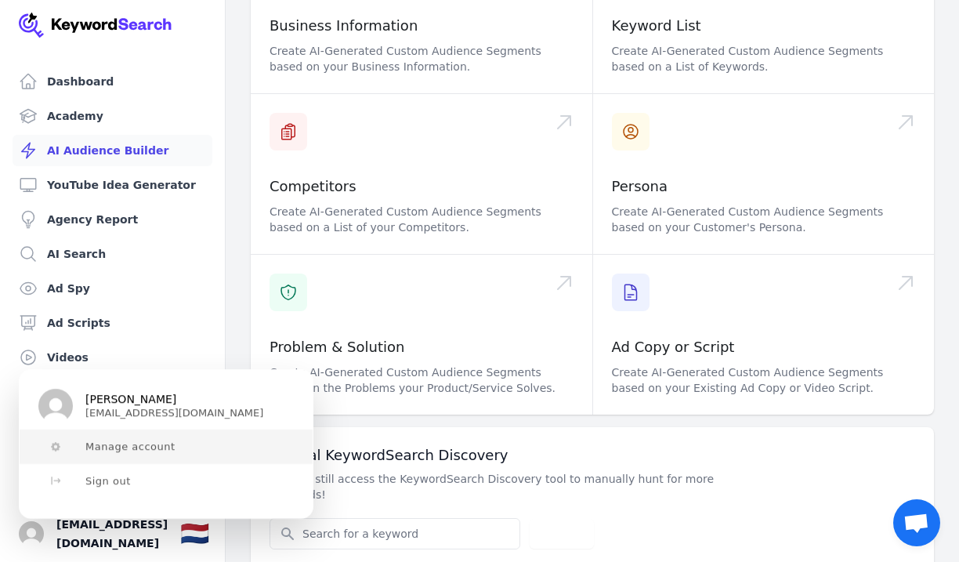
click at [128, 446] on span "Manage account" at bounding box center [130, 446] width 90 height 13
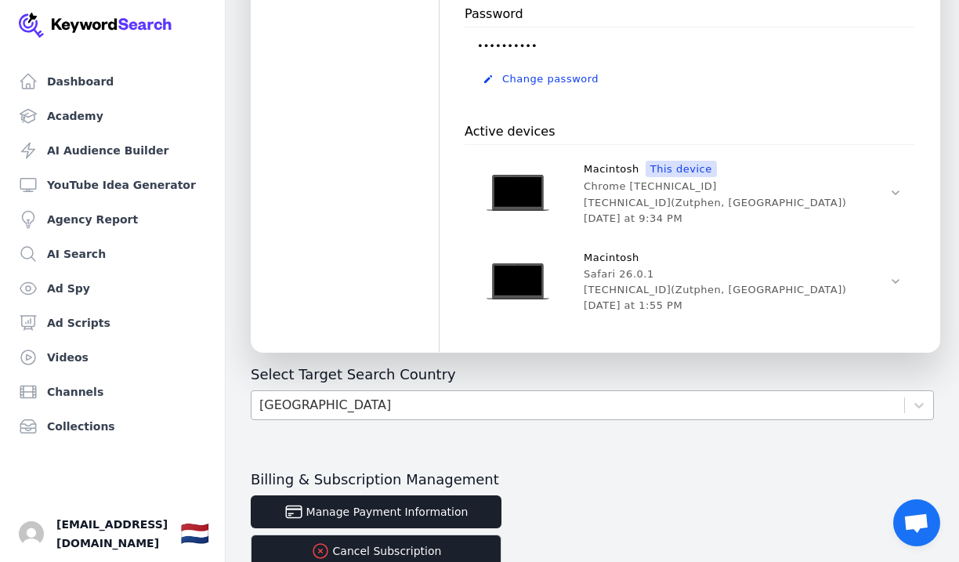
scroll to position [1369, 0]
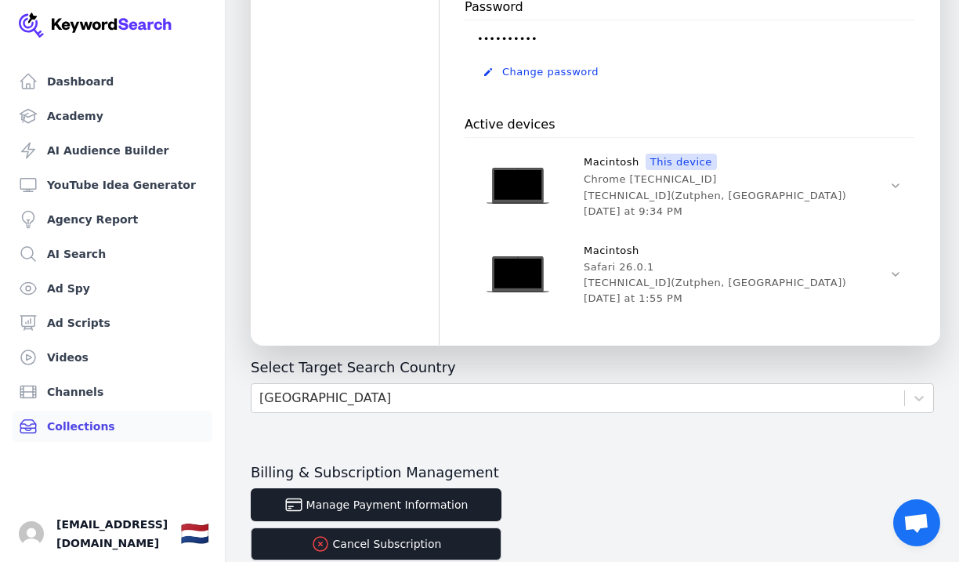
click at [143, 415] on link "Collections" at bounding box center [113, 425] width 200 height 31
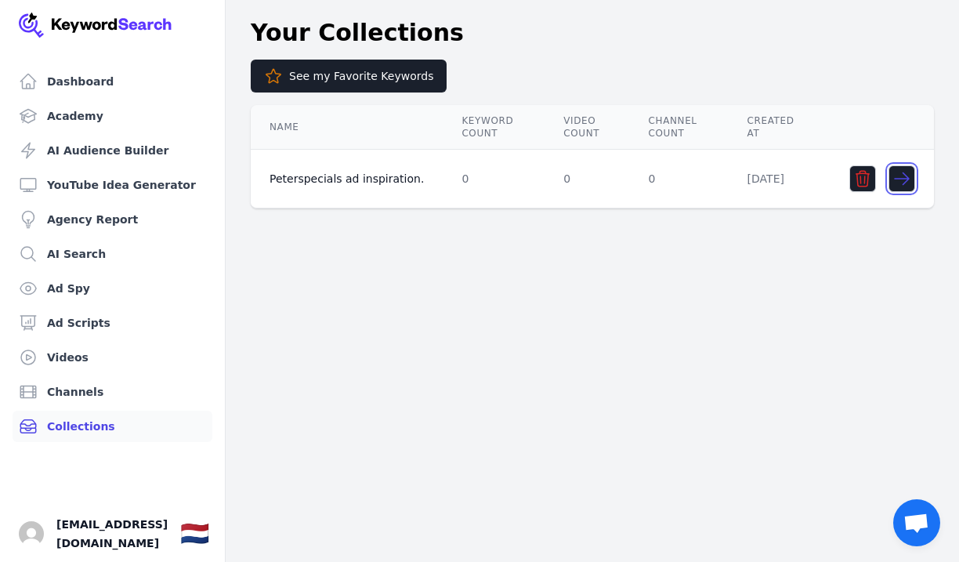
click at [899, 185] on icon "button" at bounding box center [901, 178] width 19 height 19
click at [340, 78] on button "See my Favorite Keywords" at bounding box center [349, 76] width 196 height 33
click at [117, 381] on link "Channels" at bounding box center [113, 391] width 200 height 31
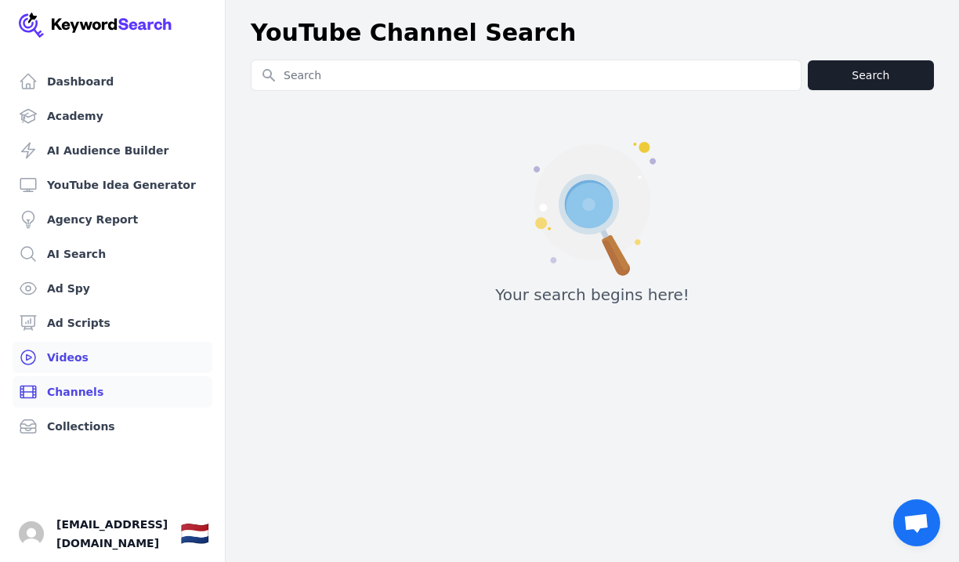
click at [140, 349] on link "Videos" at bounding box center [113, 357] width 200 height 31
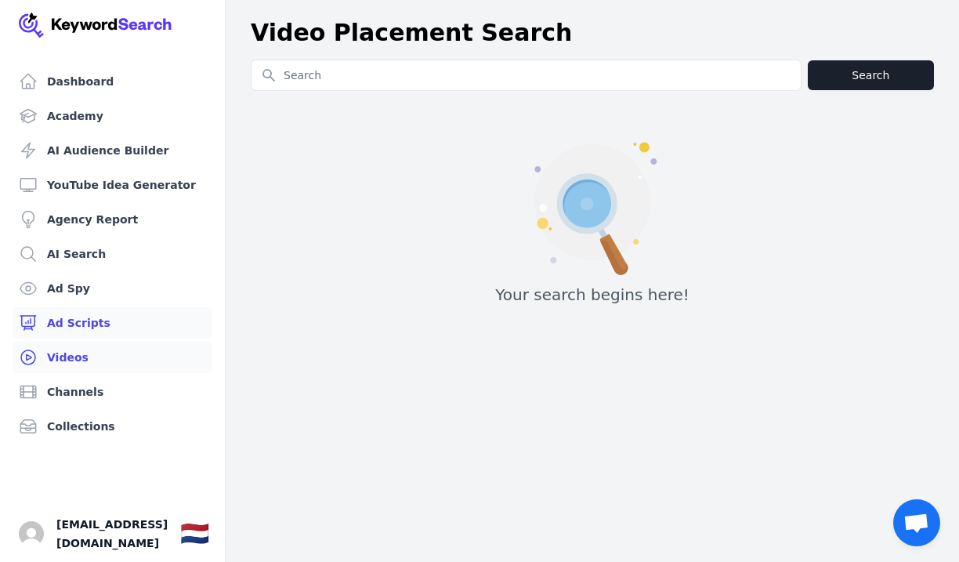
click at [110, 329] on link "Ad Scripts" at bounding box center [113, 322] width 200 height 31
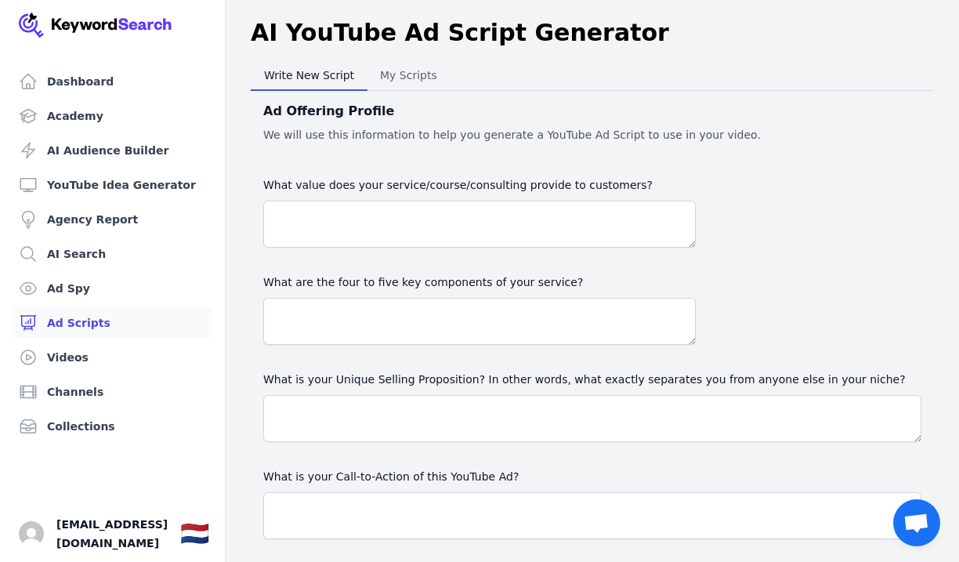
click at [135, 307] on link "Ad Scripts" at bounding box center [113, 322] width 200 height 31
click at [147, 287] on link "Ad Spy" at bounding box center [113, 288] width 200 height 31
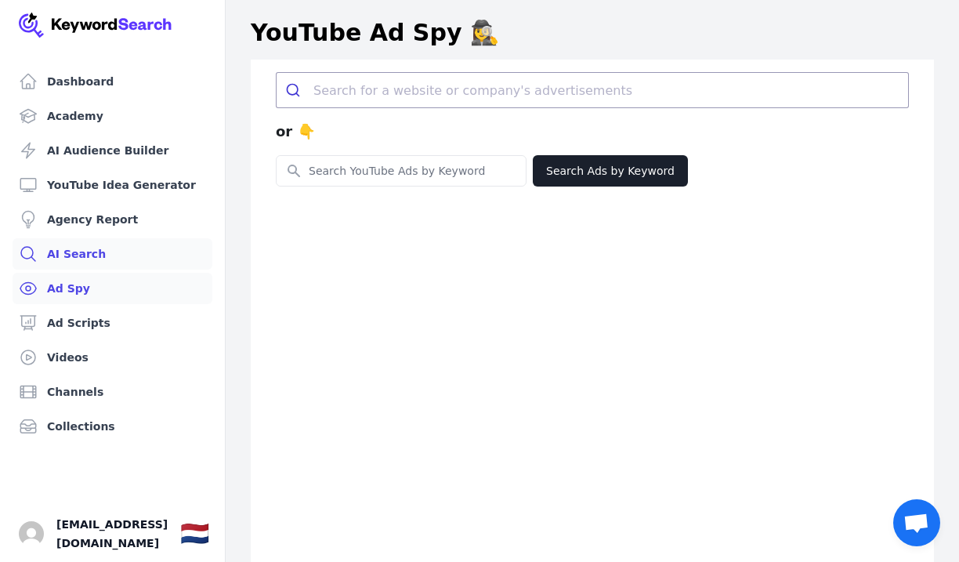
click at [151, 243] on link "AI Search" at bounding box center [113, 253] width 200 height 31
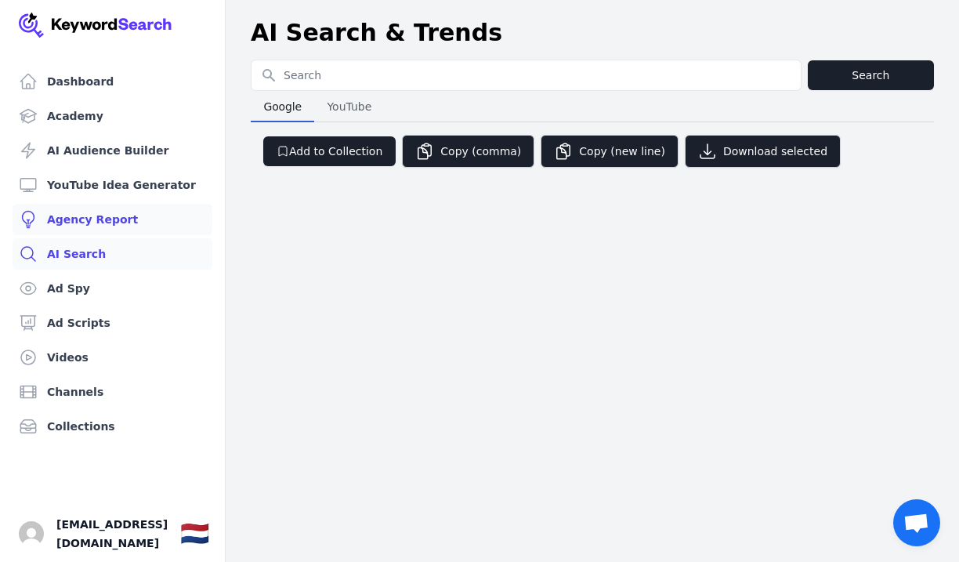
click at [125, 211] on link "Agency Report" at bounding box center [113, 219] width 200 height 31
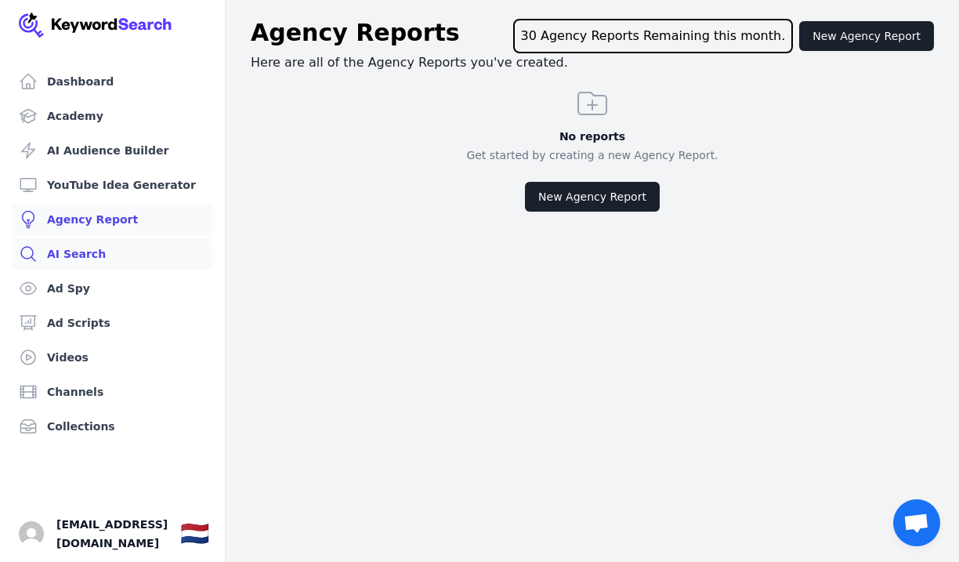
click at [123, 257] on link "AI Search" at bounding box center [113, 253] width 200 height 31
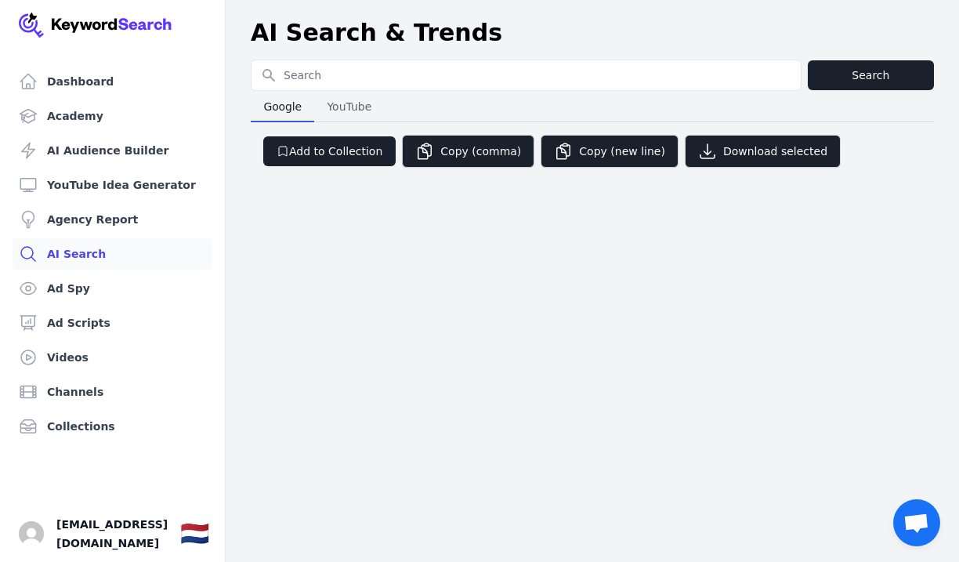
click at [360, 109] on span "YouTube" at bounding box center [348, 107] width 57 height 22
click at [53, 201] on ul "Dashboard Academy AI Audience Builder YouTube Idea Generator Agency Report AI S…" at bounding box center [113, 254] width 200 height 376
click at [84, 215] on link "Agency Report" at bounding box center [113, 219] width 200 height 31
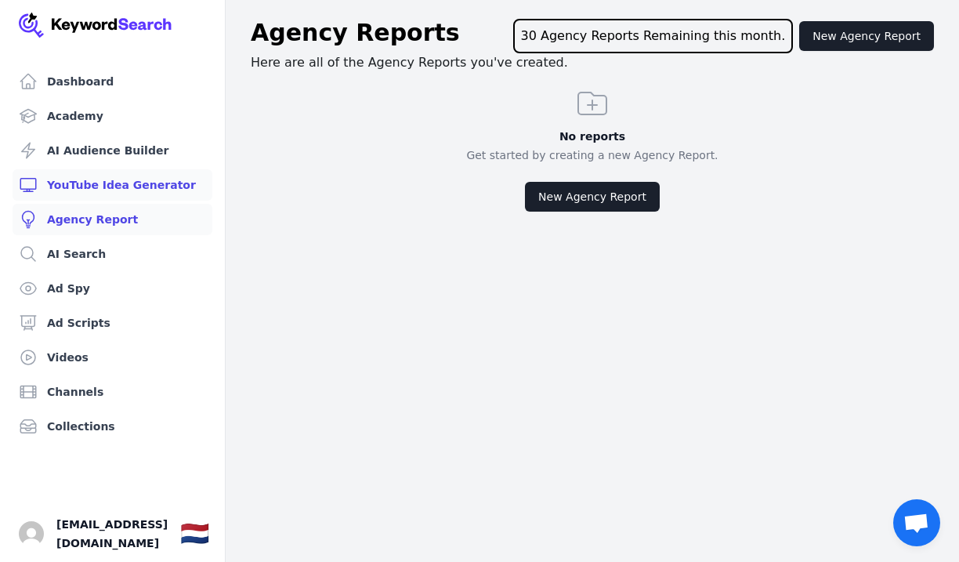
click at [146, 183] on link "YouTube Idea Generator" at bounding box center [113, 184] width 200 height 31
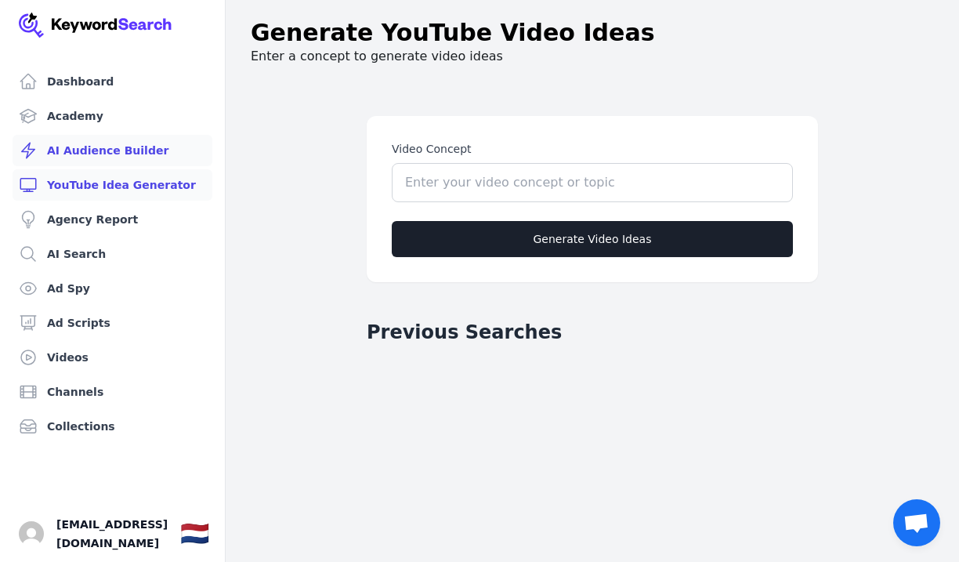
click at [122, 148] on link "AI Audience Builder" at bounding box center [113, 150] width 200 height 31
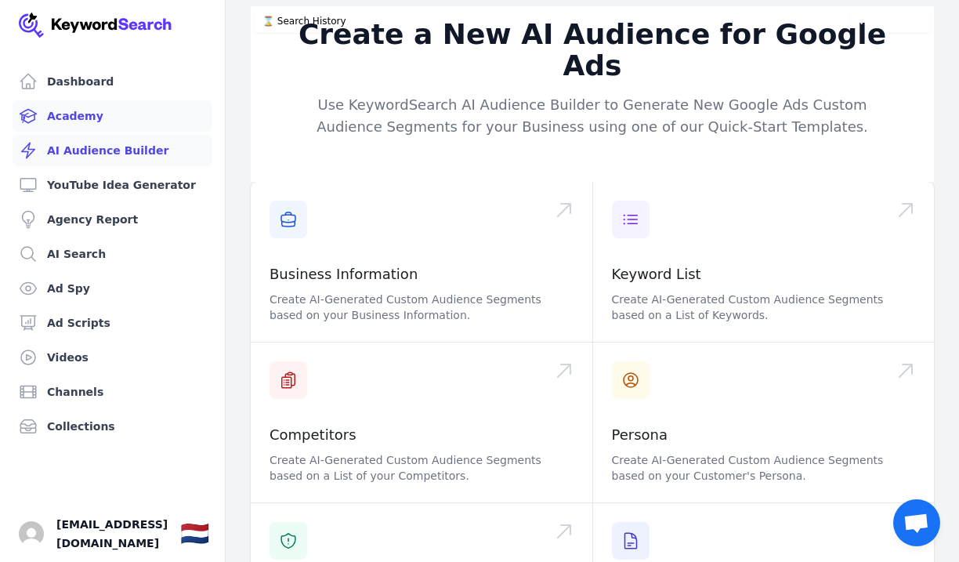
click at [136, 103] on link "Academy" at bounding box center [113, 115] width 200 height 31
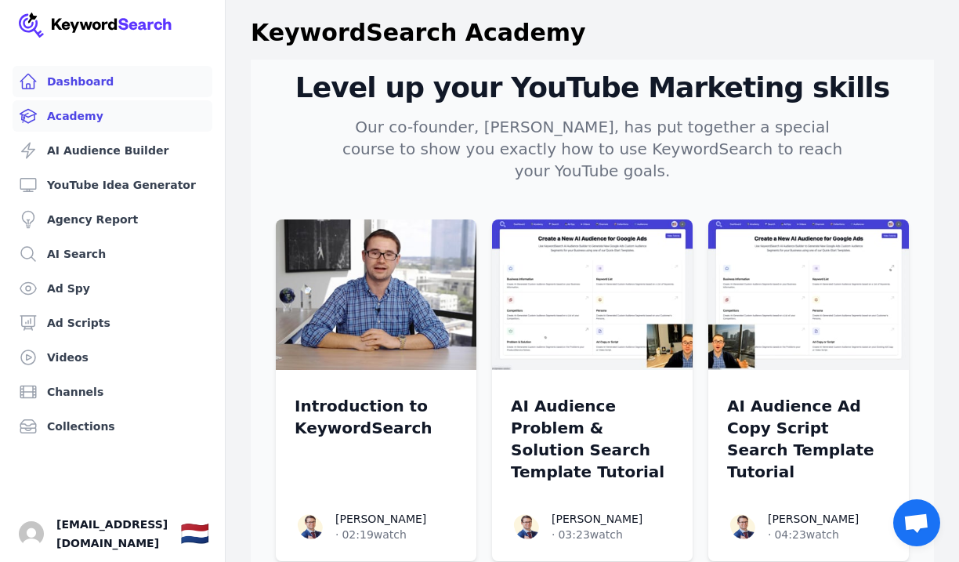
click at [153, 75] on link "Dashboard" at bounding box center [113, 81] width 200 height 31
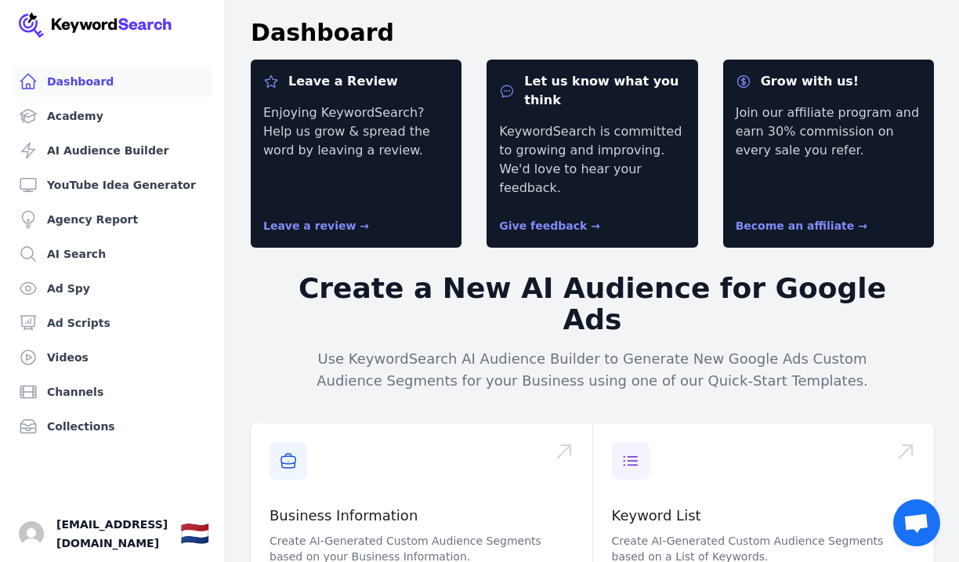
scroll to position [701, 0]
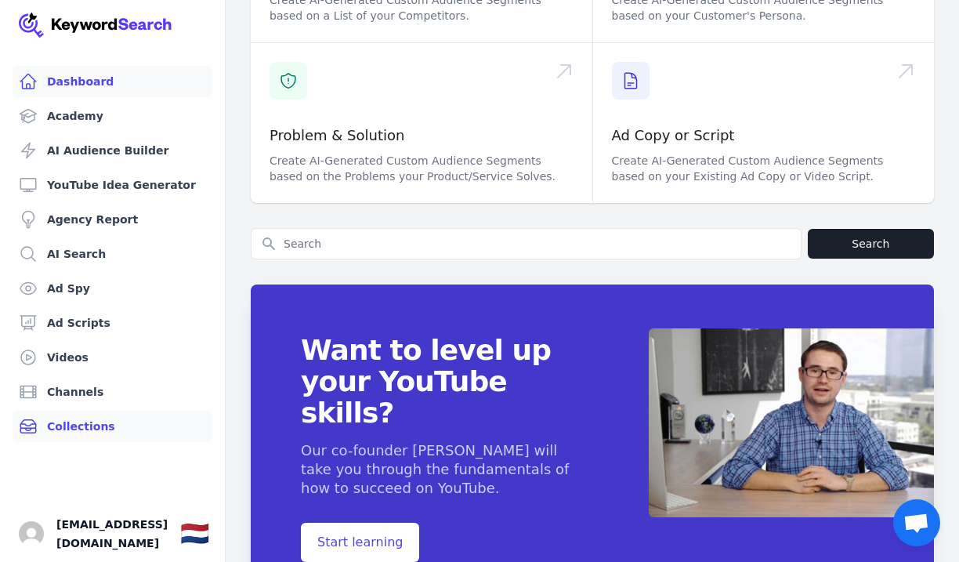
click at [137, 414] on link "Collections" at bounding box center [113, 425] width 200 height 31
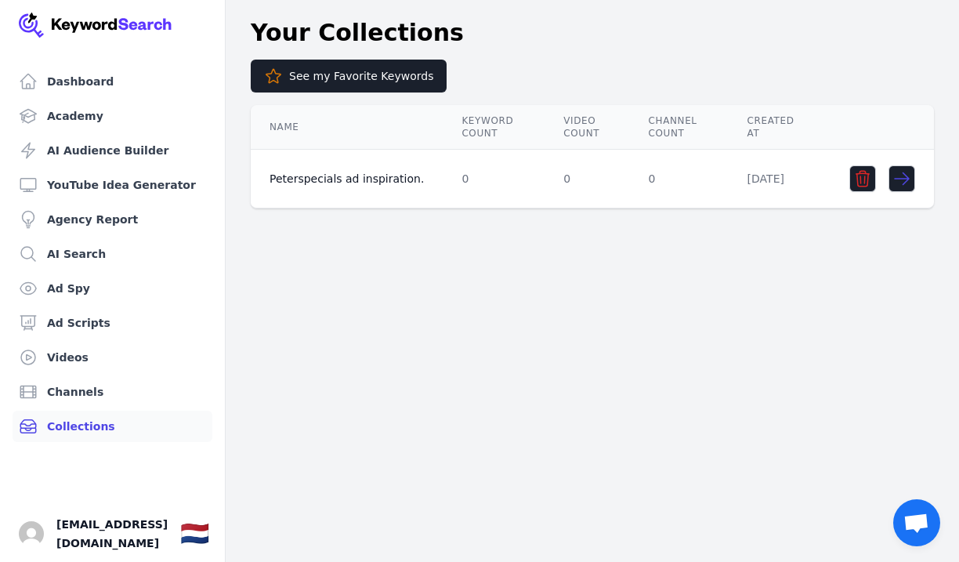
click at [392, 358] on div "Dashboard Academy AI Audience Builder YouTube Idea Generator Agency Report AI S…" at bounding box center [479, 281] width 959 height 562
click at [123, 92] on link "Dashboard" at bounding box center [113, 81] width 200 height 31
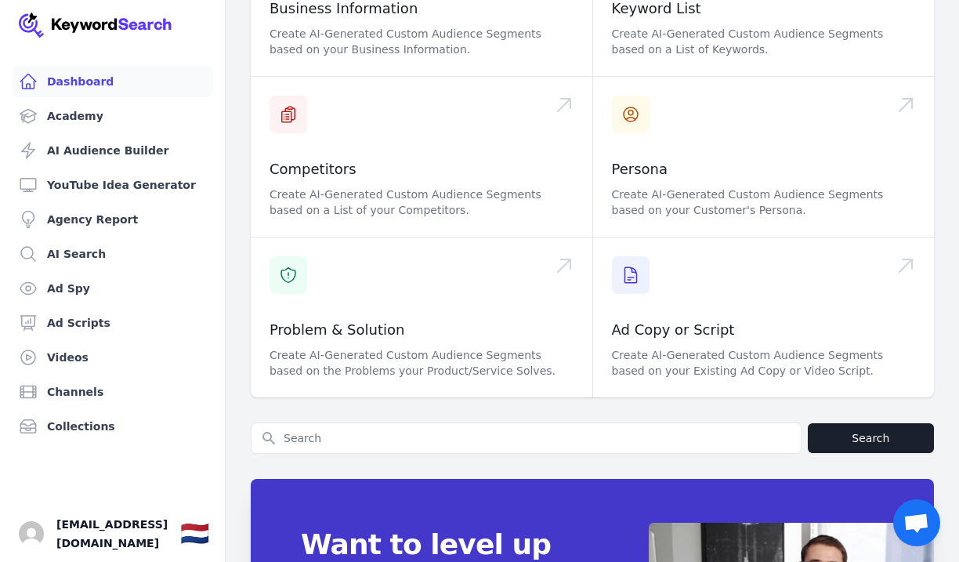
scroll to position [701, 0]
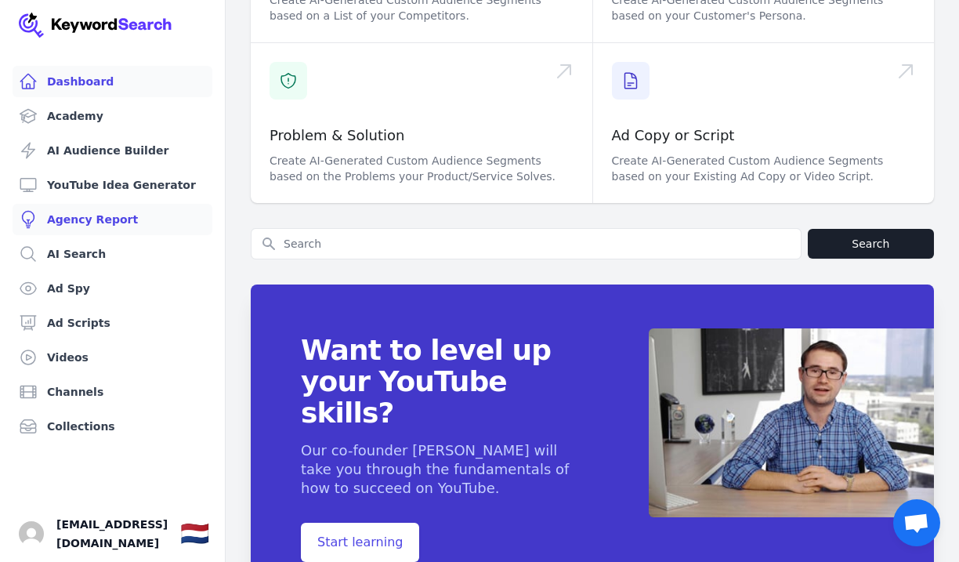
click at [144, 227] on link "Agency Report" at bounding box center [113, 219] width 200 height 31
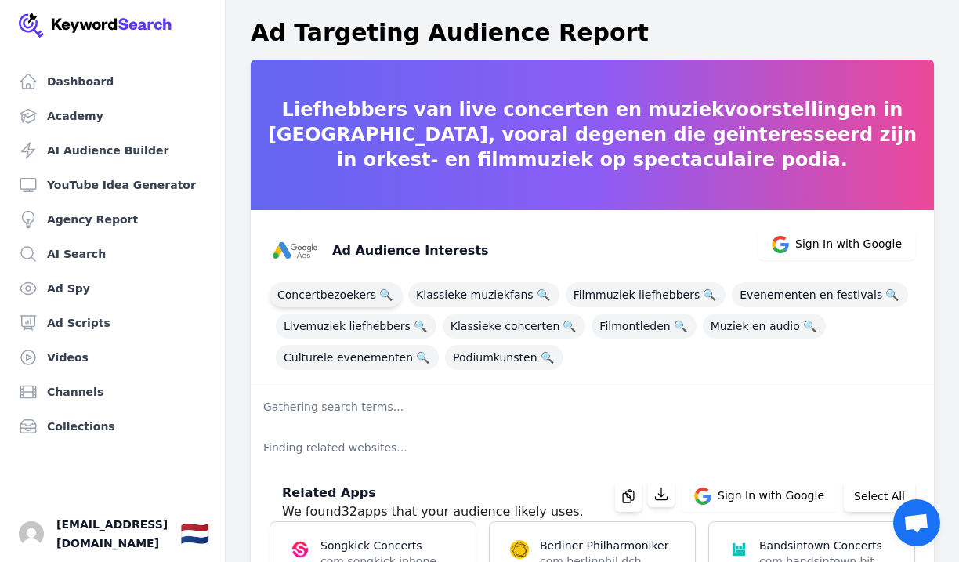
click at [339, 295] on span "Concertbezoekers 🔍" at bounding box center [335, 294] width 132 height 25
click at [311, 298] on span "Concertbezoekers 🔍" at bounding box center [335, 294] width 132 height 25
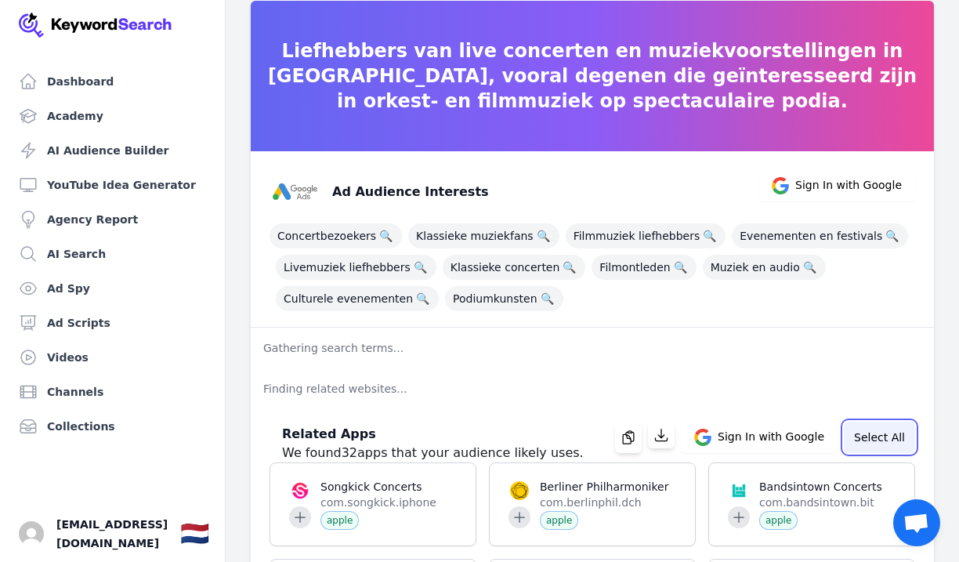
click at [891, 442] on button "Select All" at bounding box center [879, 436] width 71 height 31
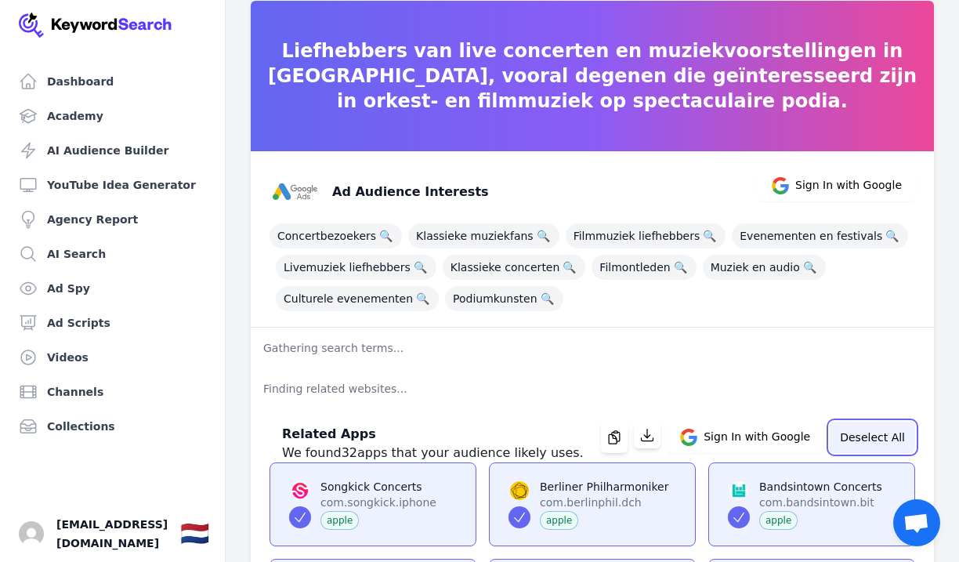
click at [891, 442] on button "Deselect All" at bounding box center [872, 436] width 85 height 31
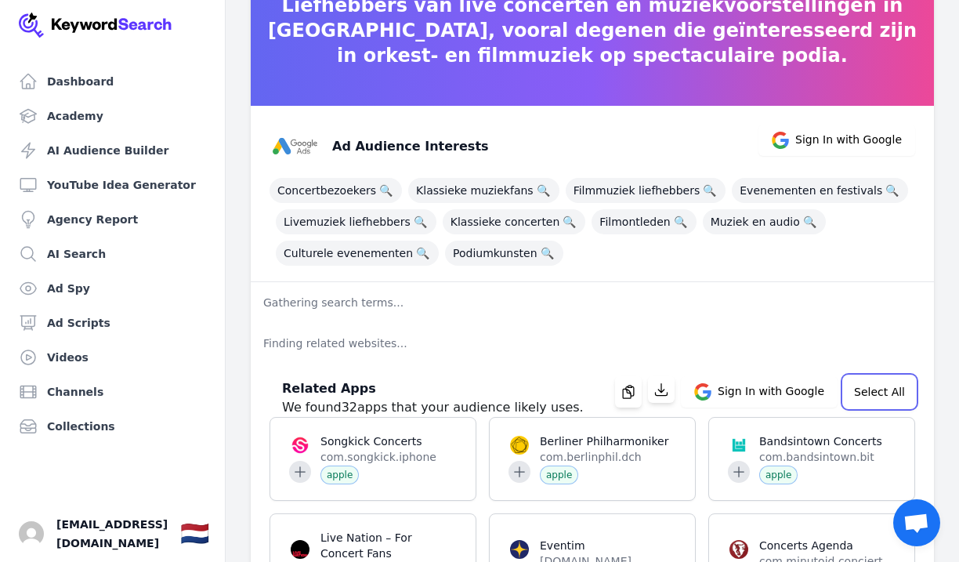
scroll to position [103, 0]
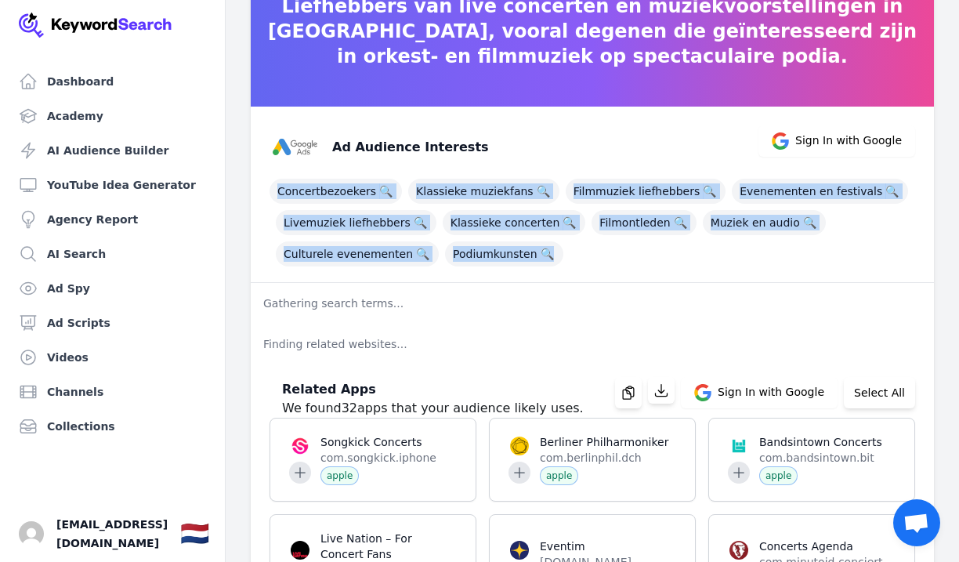
drag, startPoint x: 259, startPoint y: 183, endPoint x: 811, endPoint y: 254, distance: 556.0
click at [811, 254] on div "Ad Audience Interests Sign In with Google Concertbezoekers 🔍 Klassieke muziekfa…" at bounding box center [592, 195] width 683 height 176
click at [811, 254] on div "Concertbezoekers 🔍 Klassieke muziekfans 🔍 Filmmuziek liefhebbers 🔍 Evenementen …" at bounding box center [591, 219] width 645 height 94
drag, startPoint x: 256, startPoint y: 179, endPoint x: 803, endPoint y: 262, distance: 553.0
click at [803, 262] on div "Ad Audience Interests Sign In with Google Concertbezoekers 🔍 Klassieke muziekfa…" at bounding box center [592, 195] width 683 height 176
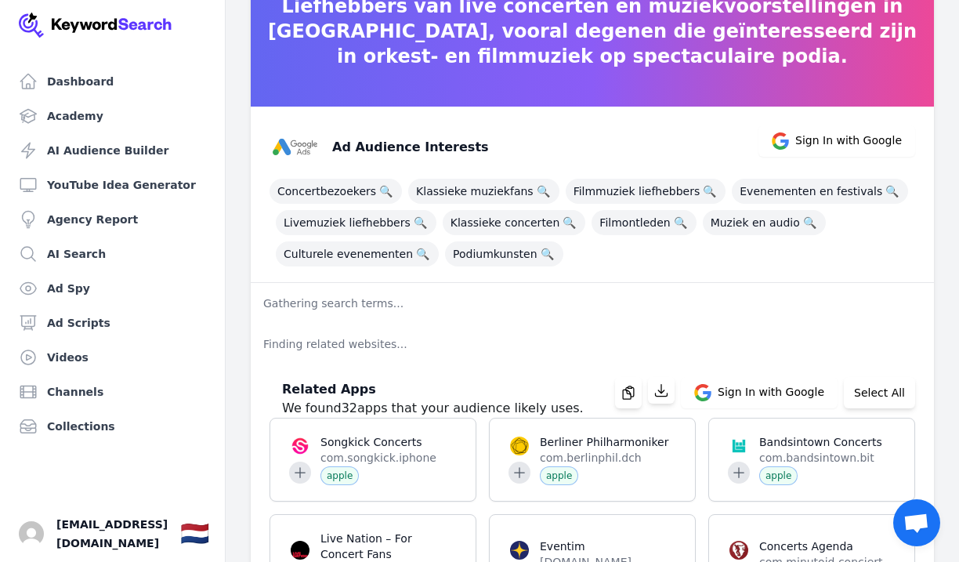
click at [803, 262] on div "Concertbezoekers 🔍 Klassieke muziekfans 🔍 Filmmuziek liefhebbers 🔍 Evenementen …" at bounding box center [591, 219] width 645 height 94
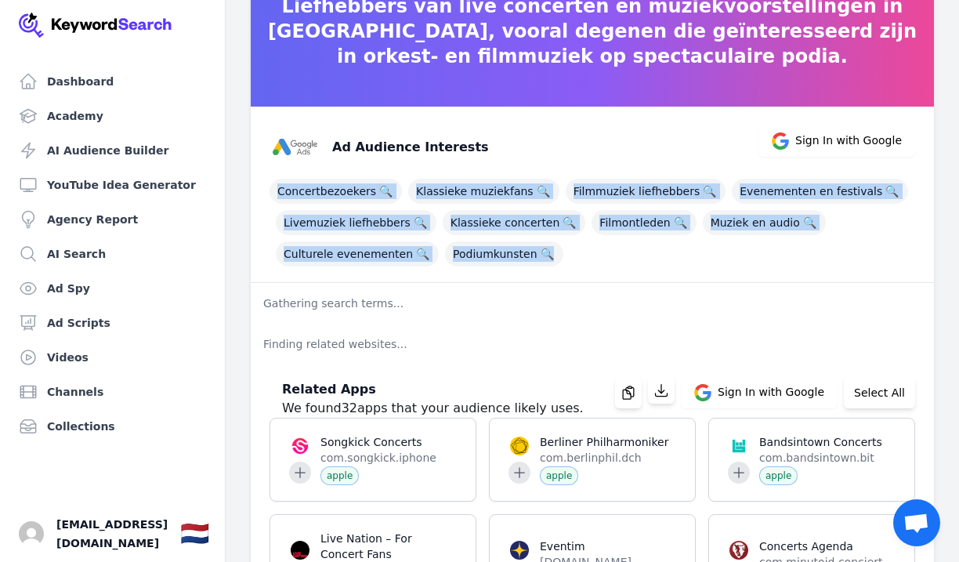
drag, startPoint x: 250, startPoint y: 183, endPoint x: 827, endPoint y: 273, distance: 584.3
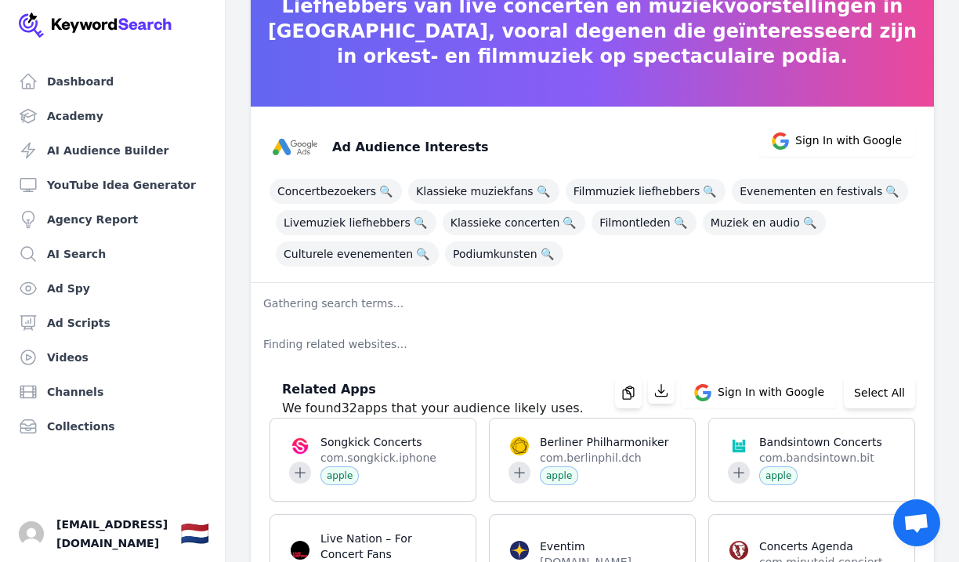
click at [827, 273] on div "Ad Audience Interests Sign In with Google Concertbezoekers 🔍 Klassieke muziekfa…" at bounding box center [592, 195] width 683 height 176
